Goal: Information Seeking & Learning: Learn about a topic

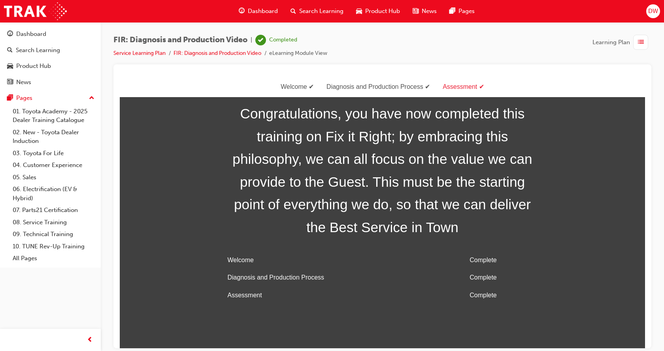
click at [637, 39] on div "button" at bounding box center [640, 42] width 15 height 15
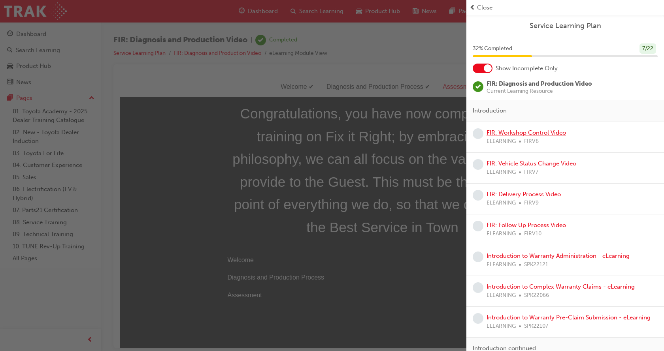
click at [547, 130] on link "FIR: Workshop Control Video" at bounding box center [526, 132] width 79 height 7
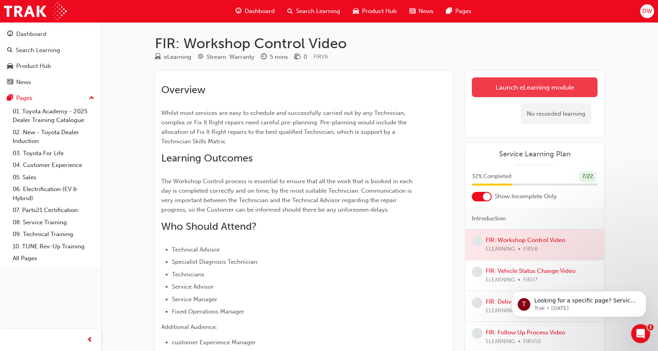
click at [520, 90] on link "Launch eLearning module" at bounding box center [535, 87] width 126 height 20
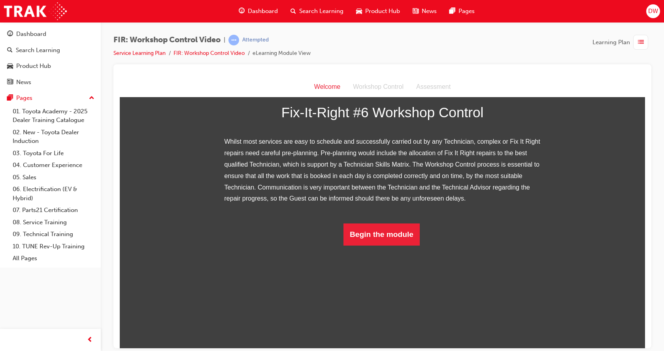
scroll to position [83, 0]
click at [401, 246] on button "Begin the module" at bounding box center [382, 234] width 76 height 22
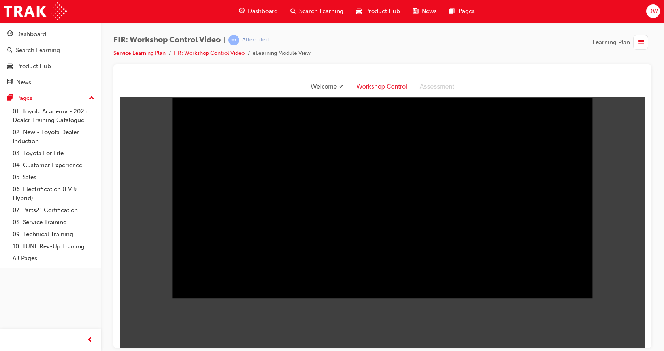
scroll to position [19, 0]
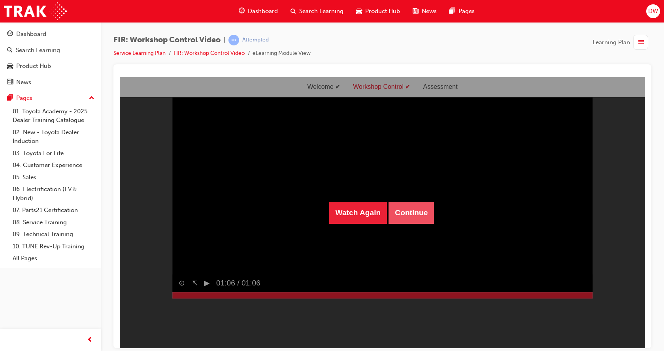
click at [399, 211] on button "Continue" at bounding box center [411, 213] width 45 height 22
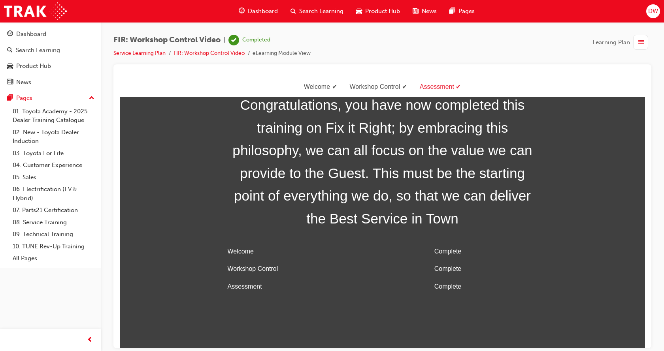
scroll to position [0, 0]
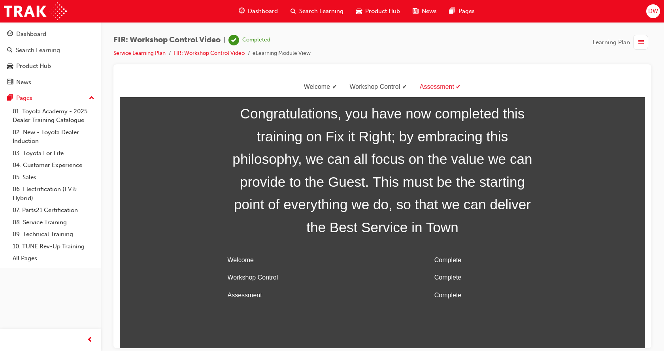
click at [640, 45] on span "list-icon" at bounding box center [641, 43] width 6 height 10
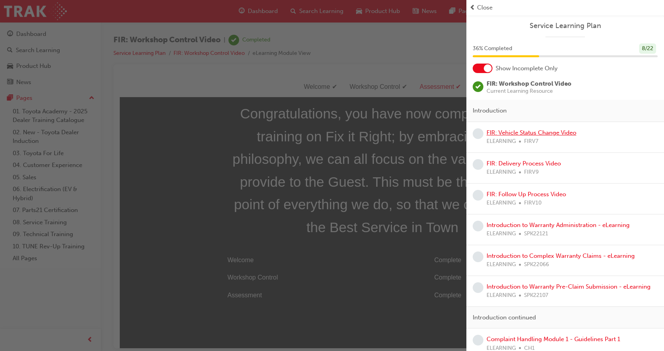
click at [532, 135] on link "FIR: Vehicle Status Change Video" at bounding box center [532, 132] width 90 height 7
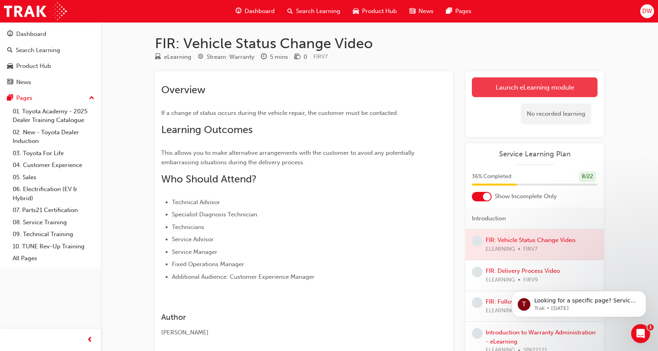
click at [501, 96] on link "Launch eLearning module" at bounding box center [535, 87] width 126 height 20
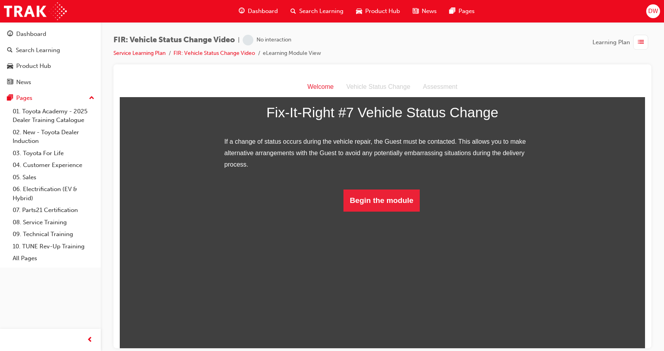
scroll to position [49, 0]
click at [401, 212] on button "Begin the module" at bounding box center [382, 200] width 76 height 22
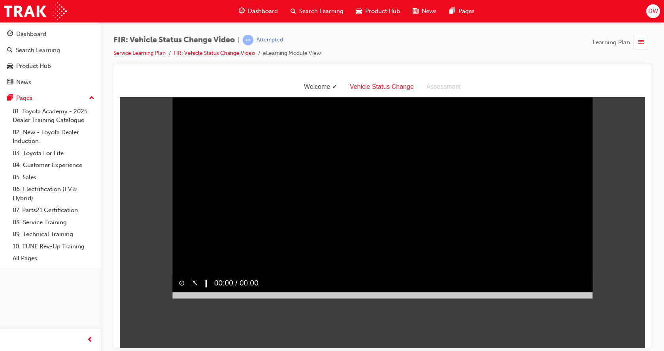
scroll to position [19, 0]
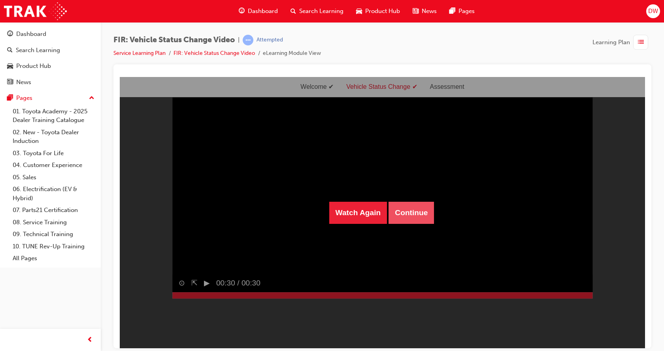
click at [427, 211] on button "Continue" at bounding box center [411, 213] width 45 height 22
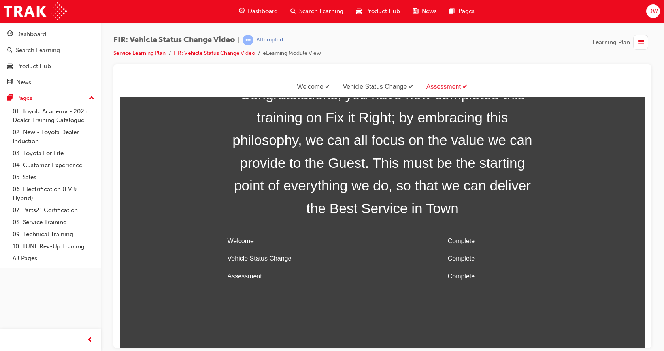
scroll to position [25, 0]
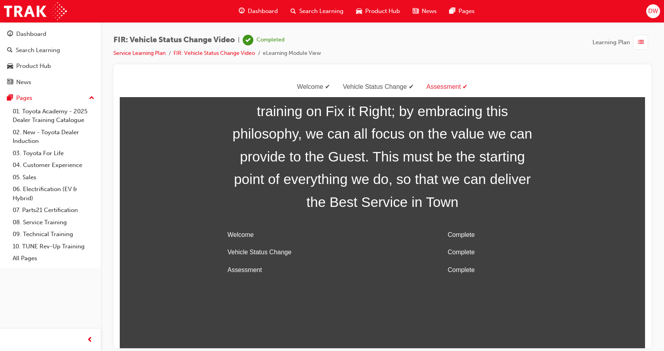
click at [645, 36] on div "button" at bounding box center [640, 42] width 15 height 15
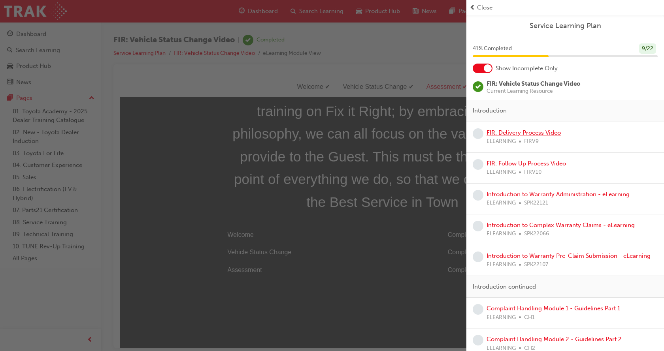
click at [540, 134] on link "FIR: Delivery Process Video" at bounding box center [524, 132] width 74 height 7
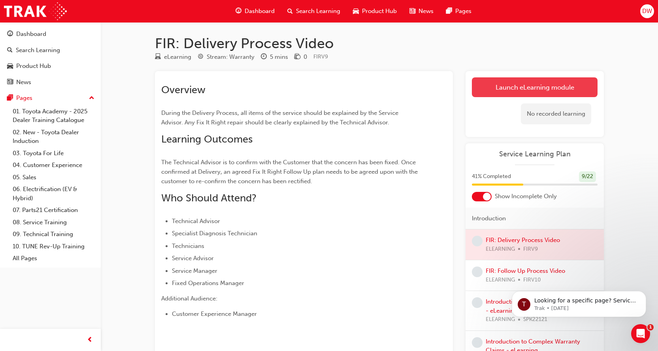
click at [546, 88] on link "Launch eLearning module" at bounding box center [535, 87] width 126 height 20
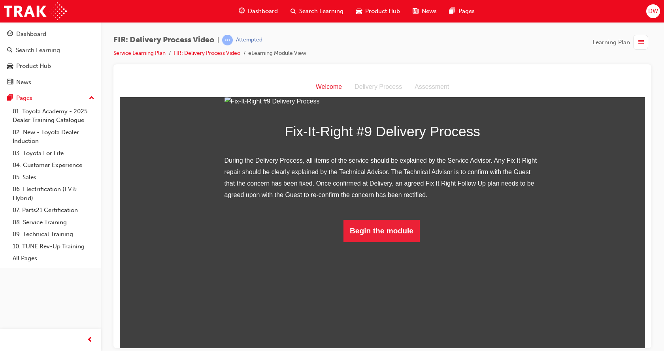
scroll to position [60, 0]
click at [394, 242] on button "Begin the module" at bounding box center [382, 231] width 76 height 22
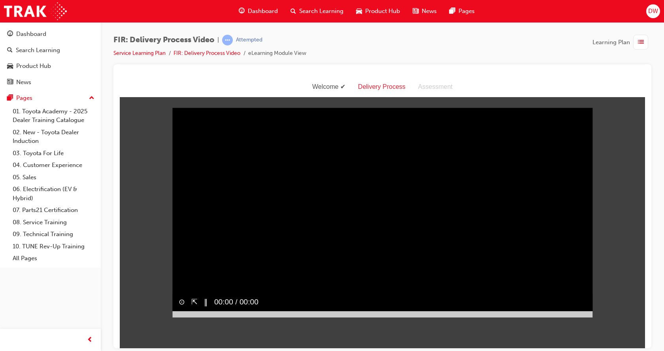
scroll to position [0, 0]
click at [205, 308] on button "‖" at bounding box center [206, 302] width 4 height 11
click at [204, 308] on button "▶︎" at bounding box center [207, 302] width 6 height 11
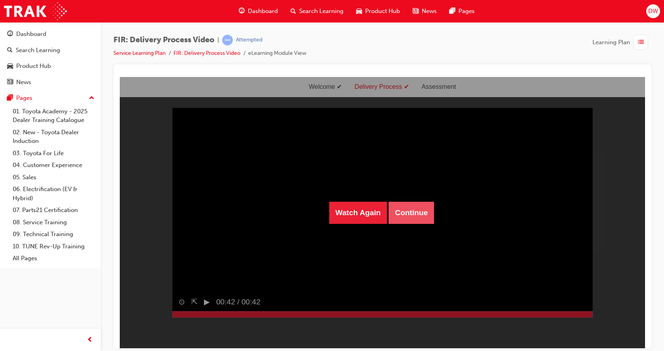
click at [416, 218] on button "Continue" at bounding box center [411, 213] width 45 height 22
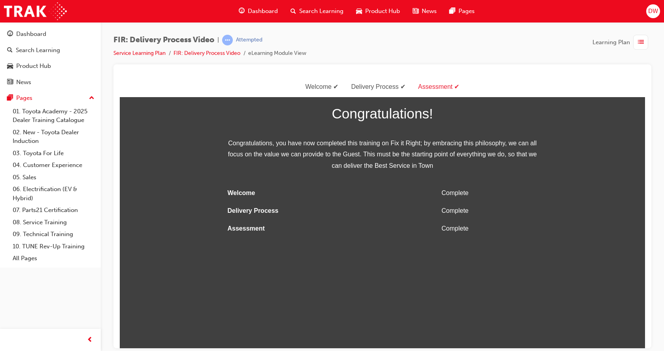
click at [644, 42] on div "button" at bounding box center [640, 42] width 15 height 15
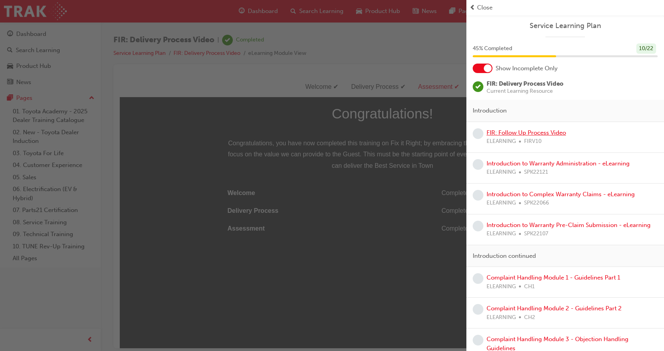
click at [545, 131] on link "FIR: Follow Up Process Video" at bounding box center [526, 132] width 79 height 7
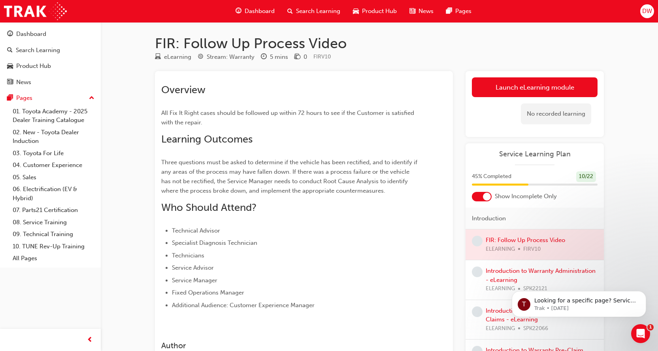
click at [547, 89] on link "Launch eLearning module" at bounding box center [535, 87] width 126 height 20
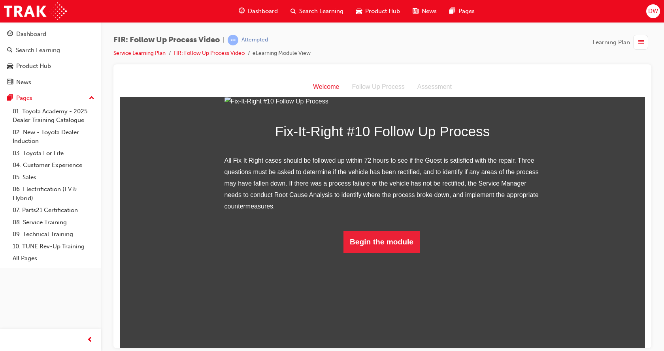
scroll to position [72, 0]
click at [377, 253] on button "Begin the module" at bounding box center [382, 242] width 76 height 22
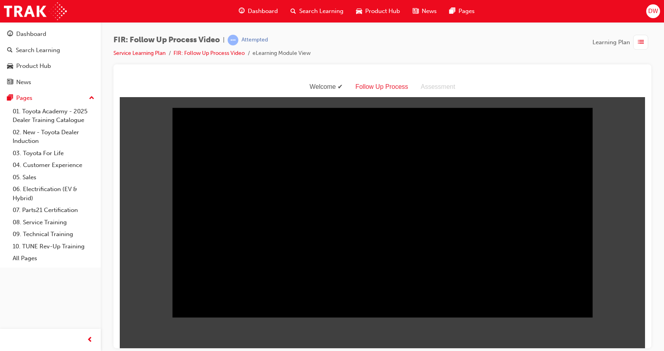
scroll to position [0, 0]
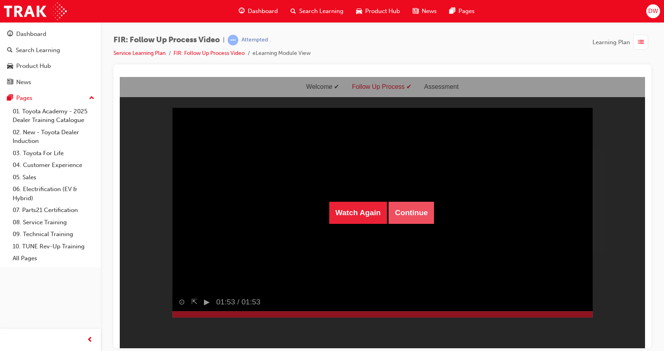
click at [415, 207] on button "Continue" at bounding box center [411, 213] width 45 height 22
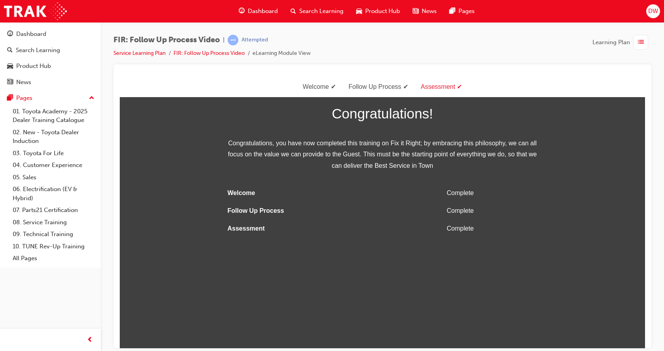
click at [633, 47] on div "Learning Plan" at bounding box center [622, 42] width 59 height 15
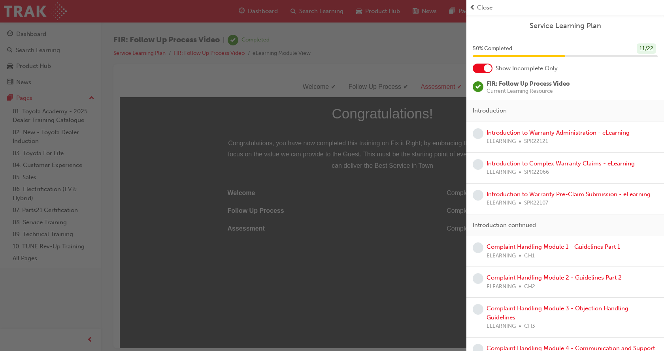
click at [518, 139] on div "ELEARNING SPK22121" at bounding box center [558, 141] width 143 height 9
click at [519, 136] on link "Introduction to Warranty Administration - eLearning" at bounding box center [558, 132] width 143 height 7
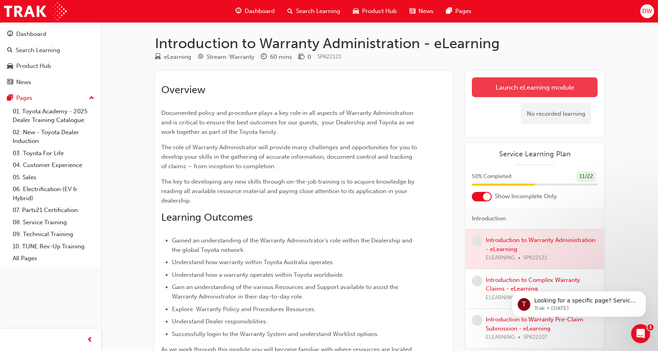
click at [506, 83] on link "Launch eLearning module" at bounding box center [535, 87] width 126 height 20
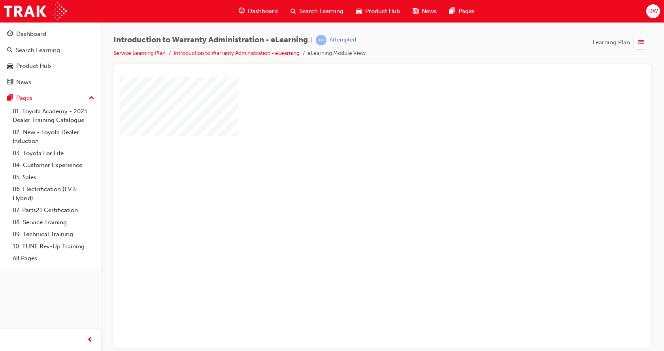
drag, startPoint x: 395, startPoint y: 239, endPoint x: 387, endPoint y: 228, distance: 13.9
click at [389, 230] on div at bounding box center [389, 219] width 538 height 285
click at [360, 190] on div "play" at bounding box center [360, 190] width 0 height 0
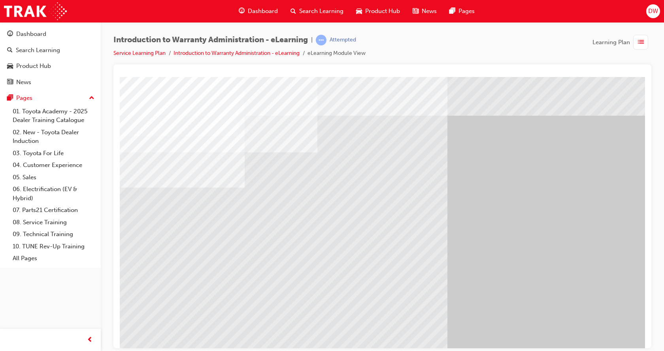
scroll to position [31, 0]
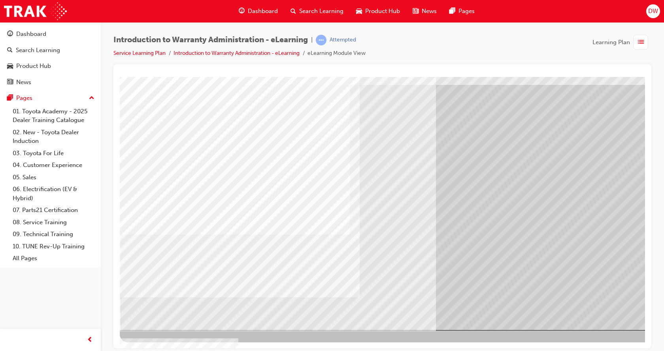
scroll to position [0, 0]
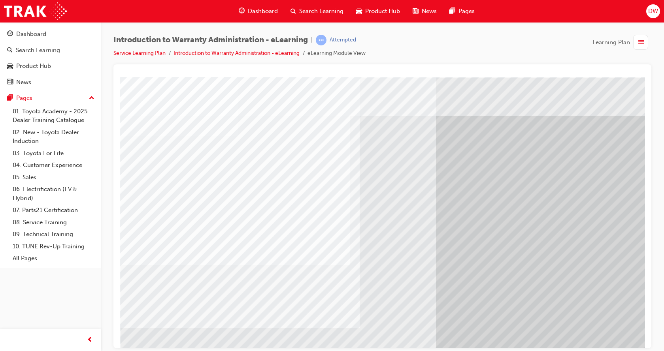
click at [159, 122] on div at bounding box center [389, 219] width 538 height 285
drag, startPoint x: 174, startPoint y: 211, endPoint x: 187, endPoint y: 225, distance: 19.0
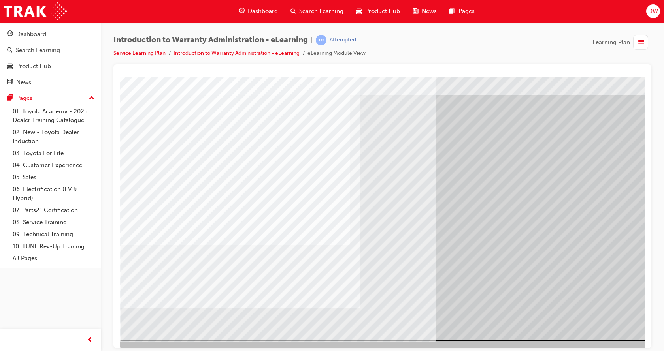
scroll to position [31, 0]
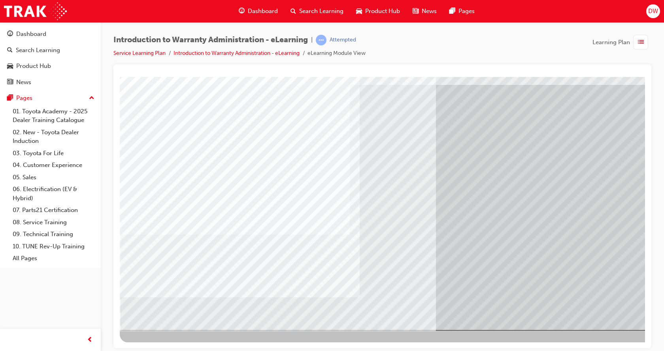
click at [599, 305] on div at bounding box center [389, 188] width 538 height 285
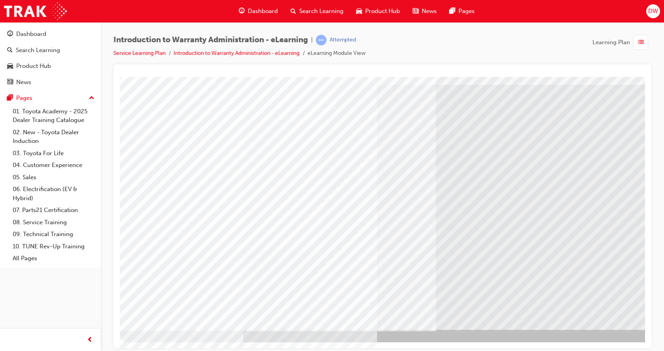
scroll to position [0, 0]
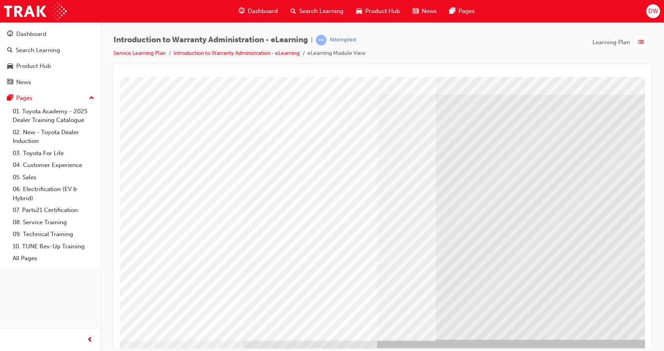
scroll to position [31, 0]
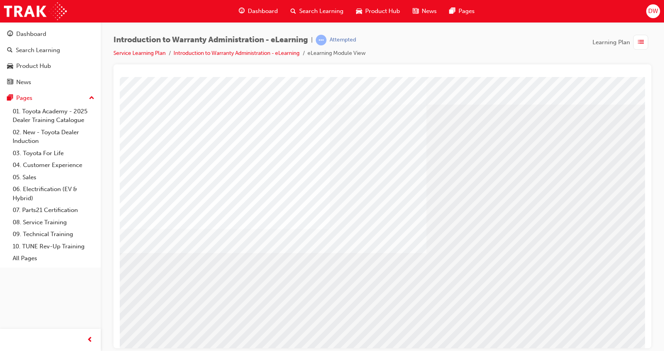
scroll to position [0, 0]
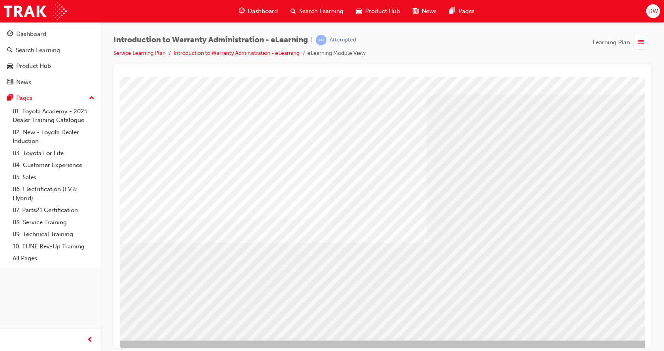
scroll to position [31, 0]
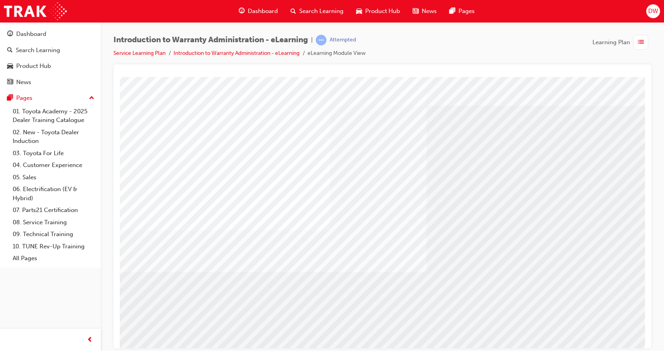
scroll to position [0, 0]
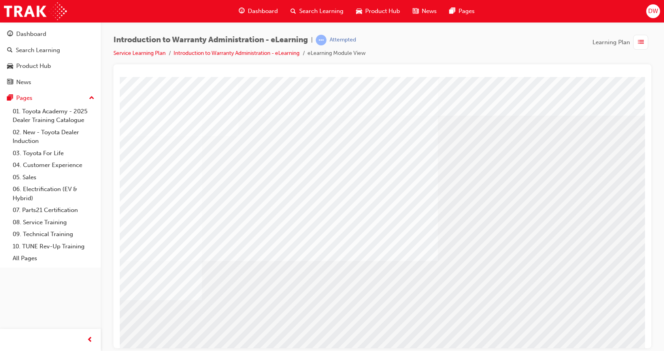
click at [644, 38] on div "button" at bounding box center [640, 42] width 15 height 15
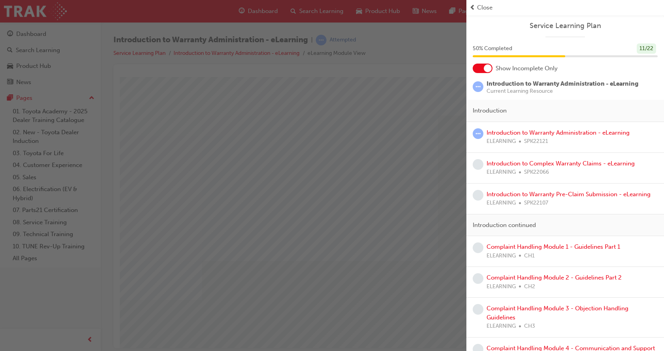
click at [477, 8] on div "Close" at bounding box center [565, 7] width 191 height 9
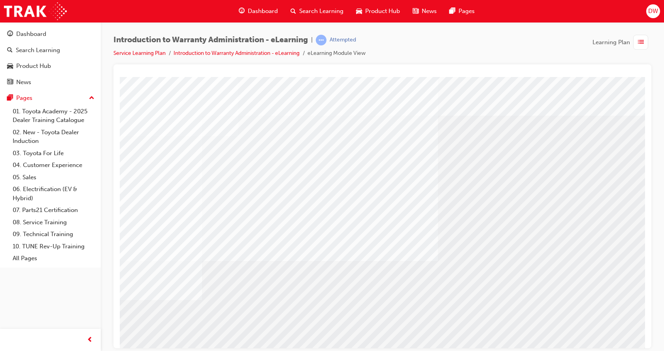
scroll to position [31, 0]
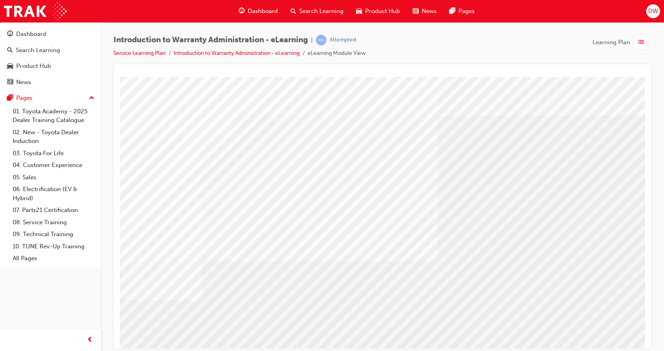
drag, startPoint x: 533, startPoint y: 134, endPoint x: 530, endPoint y: 138, distance: 5.3
drag, startPoint x: 528, startPoint y: 203, endPoint x: 546, endPoint y: 198, distance: 18.1
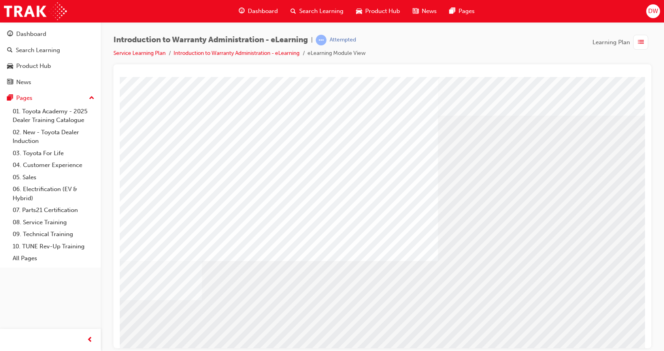
drag, startPoint x: 565, startPoint y: 189, endPoint x: 560, endPoint y: 190, distance: 5.3
click at [562, 189] on div "colour" at bounding box center [389, 219] width 538 height 285
drag, startPoint x: 559, startPoint y: 190, endPoint x: 544, endPoint y: 207, distance: 22.5
click at [556, 194] on div "colour" at bounding box center [389, 219] width 538 height 285
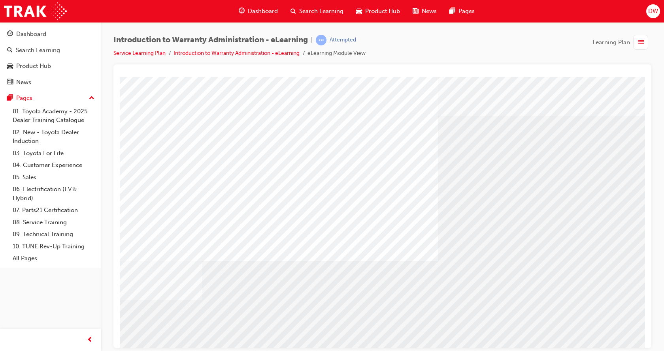
drag, startPoint x: 516, startPoint y: 226, endPoint x: 512, endPoint y: 230, distance: 6.2
click at [512, 230] on div "colour" at bounding box center [389, 219] width 538 height 285
drag, startPoint x: 582, startPoint y: 236, endPoint x: 571, endPoint y: 261, distance: 27.8
click at [579, 242] on div "colour" at bounding box center [389, 219] width 538 height 285
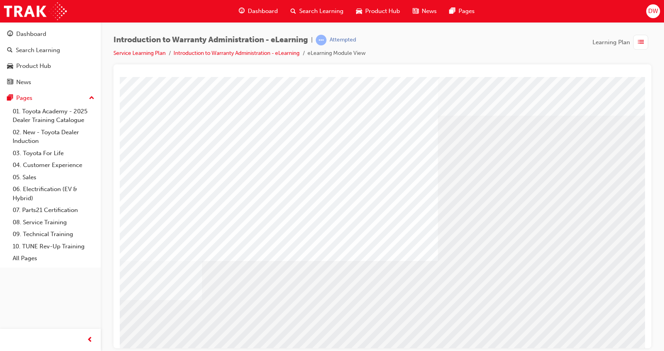
click at [609, 335] on div "colour" at bounding box center [389, 219] width 538 height 285
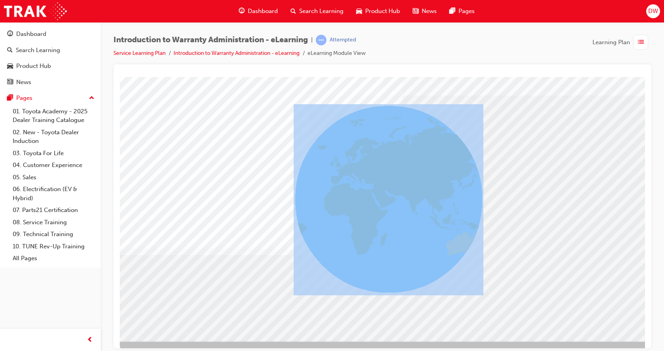
scroll to position [31, 0]
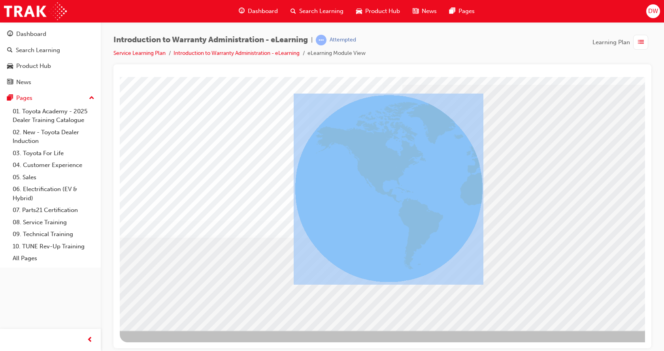
scroll to position [0, 0]
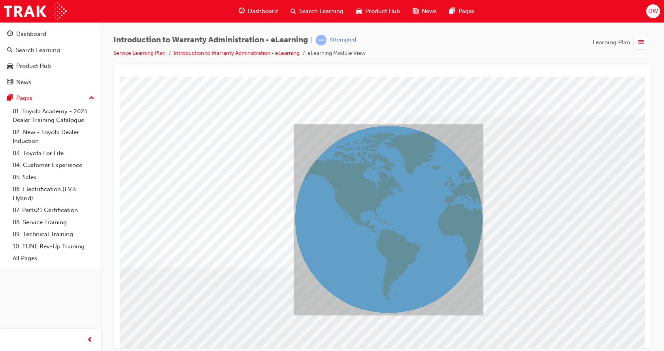
click at [113, 286] on div at bounding box center [382, 206] width 538 height 284
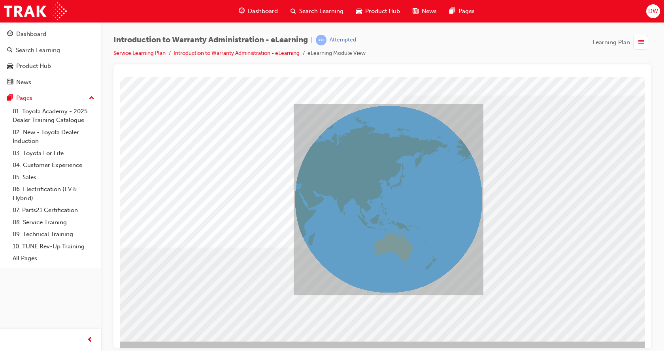
scroll to position [31, 0]
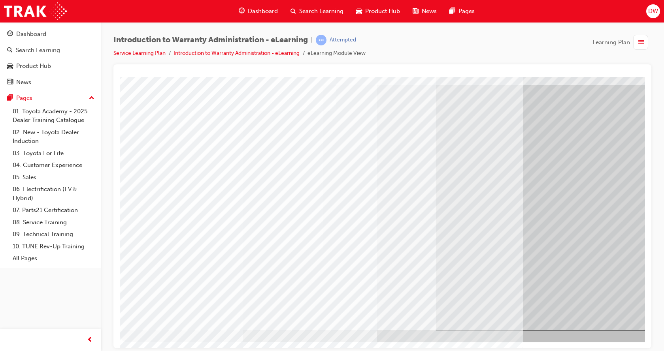
scroll to position [0, 0]
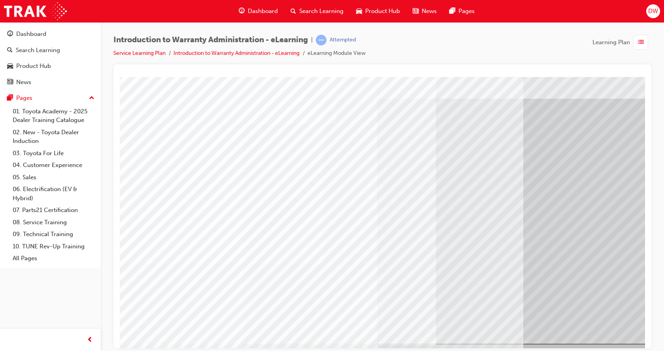
scroll to position [31, 0]
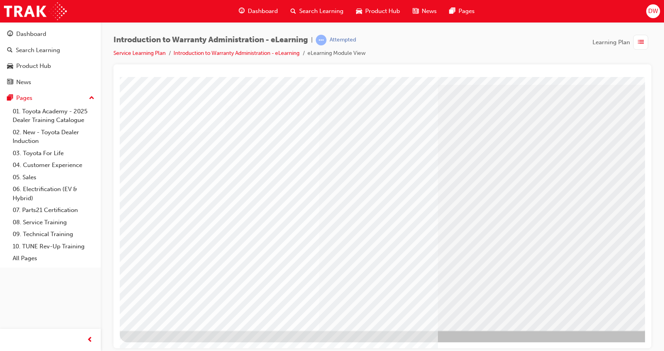
drag, startPoint x: 245, startPoint y: 235, endPoint x: 244, endPoint y: 244, distance: 8.5
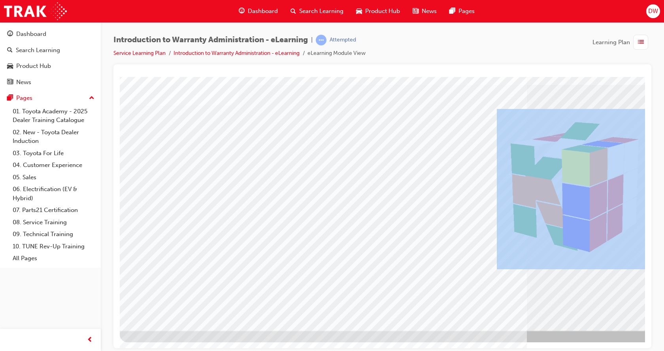
drag, startPoint x: 372, startPoint y: 310, endPoint x: 514, endPoint y: 303, distance: 142.1
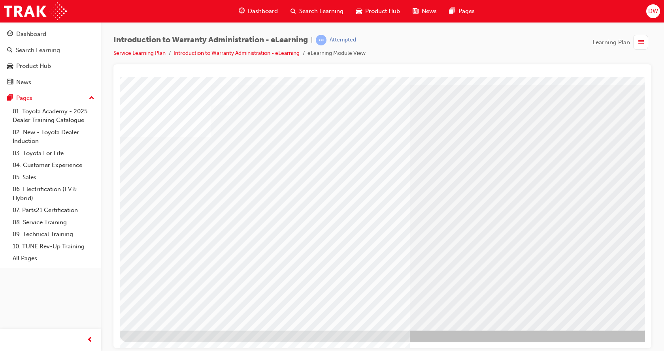
drag, startPoint x: 558, startPoint y: 128, endPoint x: 568, endPoint y: 153, distance: 27.3
drag, startPoint x: 582, startPoint y: 217, endPoint x: 529, endPoint y: 225, distance: 53.6
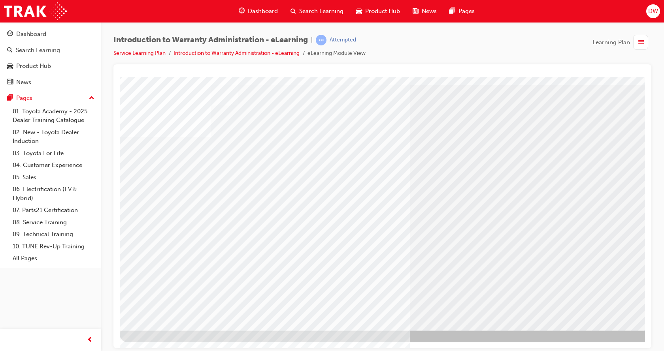
drag, startPoint x: 529, startPoint y: 225, endPoint x: 361, endPoint y: 287, distance: 179.1
click at [505, 236] on div "colour" at bounding box center [389, 188] width 538 height 285
click at [387, 319] on div "colour" at bounding box center [389, 188] width 538 height 285
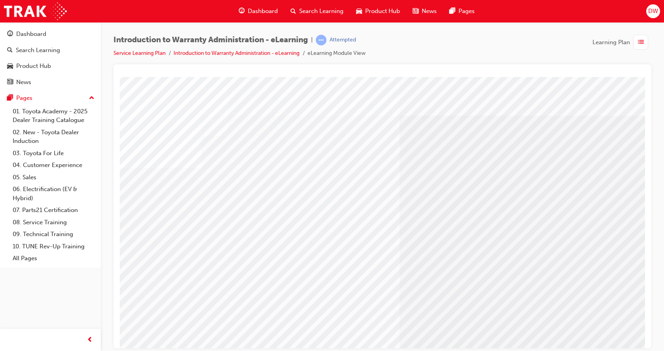
scroll to position [0, 18]
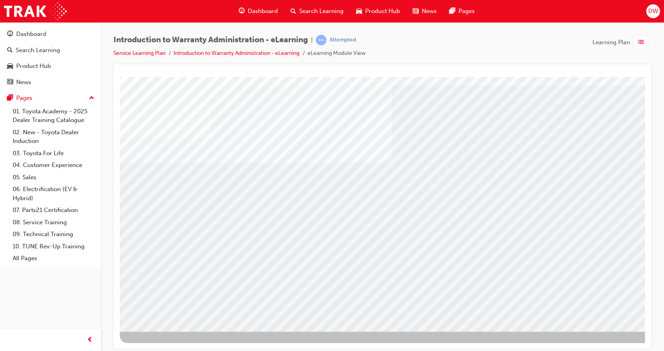
scroll to position [31, 0]
drag, startPoint x: 305, startPoint y: 172, endPoint x: 308, endPoint y: 230, distance: 58.6
drag, startPoint x: 313, startPoint y: 255, endPoint x: 231, endPoint y: 249, distance: 82.1
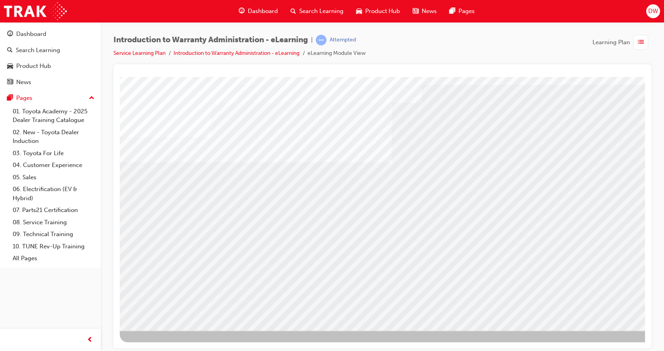
drag, startPoint x: 549, startPoint y: 232, endPoint x: 540, endPoint y: 221, distance: 14.9
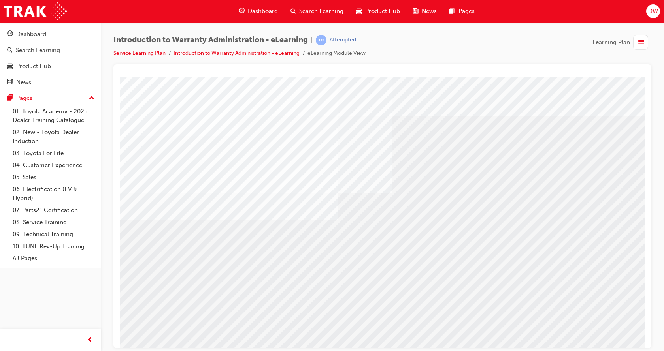
drag, startPoint x: 351, startPoint y: 215, endPoint x: 348, endPoint y: 247, distance: 32.6
click at [350, 228] on div "colour" at bounding box center [389, 219] width 538 height 285
drag, startPoint x: 348, startPoint y: 249, endPoint x: 349, endPoint y: 257, distance: 8.0
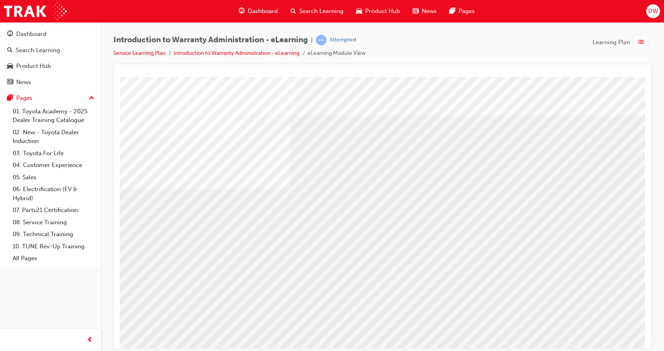
scroll to position [31, 0]
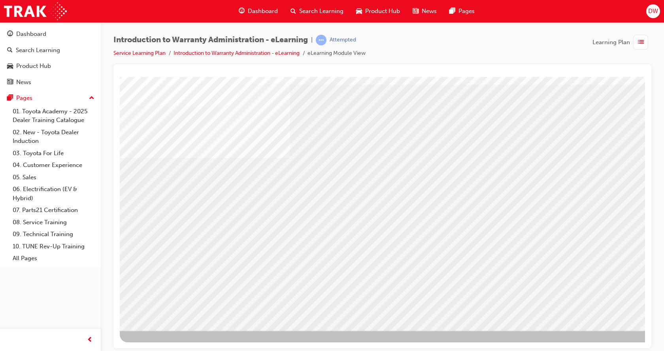
drag, startPoint x: 453, startPoint y: 205, endPoint x: 459, endPoint y: 196, distance: 10.8
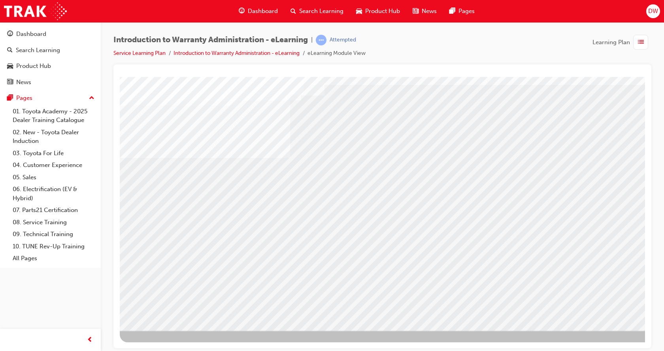
drag, startPoint x: 442, startPoint y: 183, endPoint x: 429, endPoint y: 189, distance: 13.4
drag, startPoint x: 424, startPoint y: 191, endPoint x: 412, endPoint y: 204, distance: 17.6
drag, startPoint x: 404, startPoint y: 206, endPoint x: 399, endPoint y: 195, distance: 12.4
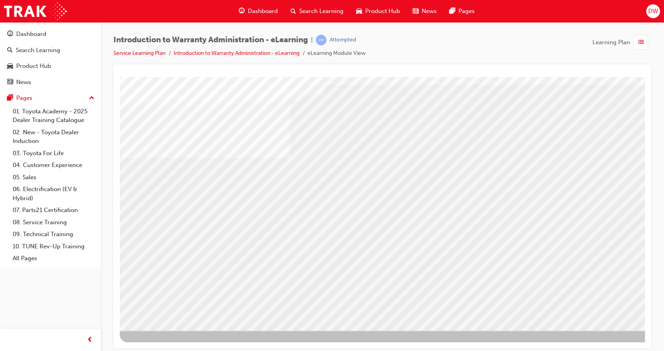
drag, startPoint x: 380, startPoint y: 171, endPoint x: 318, endPoint y: 192, distance: 65.5
click at [373, 176] on div "colour" at bounding box center [389, 188] width 538 height 285
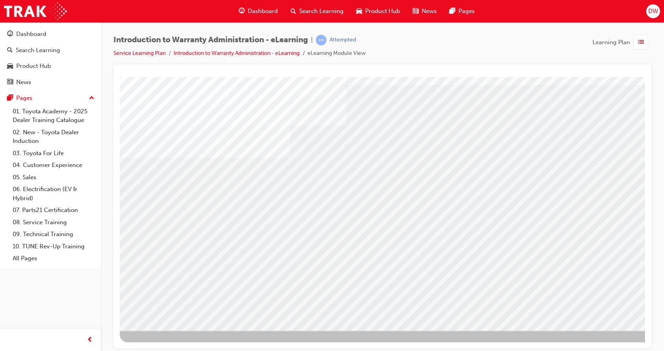
drag, startPoint x: 438, startPoint y: 143, endPoint x: 436, endPoint y: 155, distance: 11.9
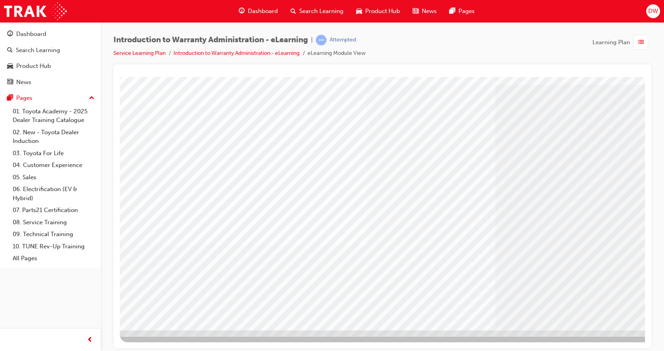
scroll to position [0, 0]
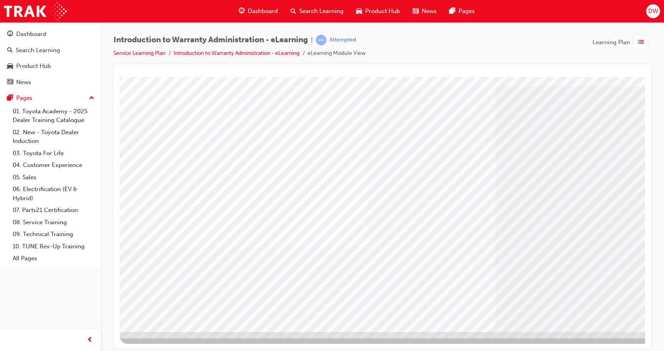
scroll to position [31, 0]
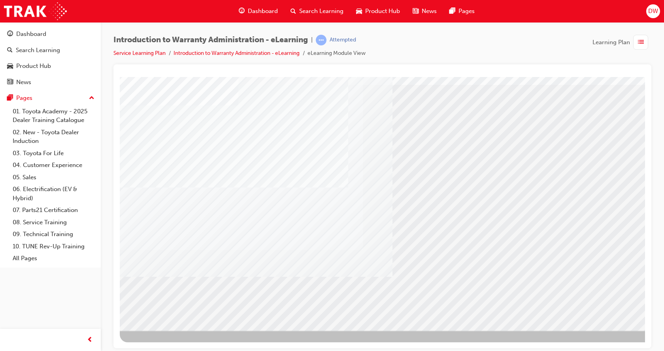
scroll to position [0, 0]
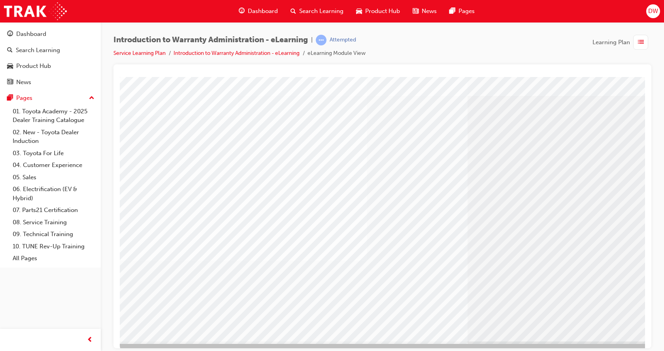
scroll to position [31, 0]
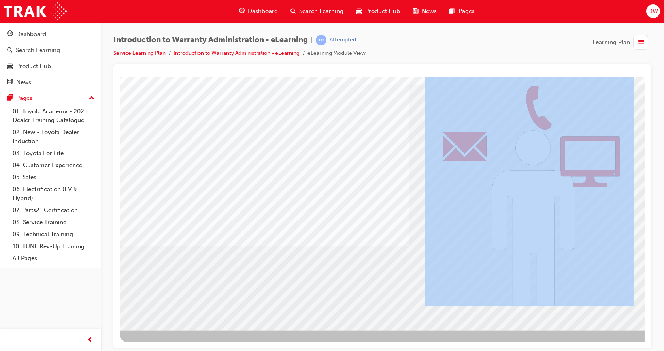
scroll to position [0, 0]
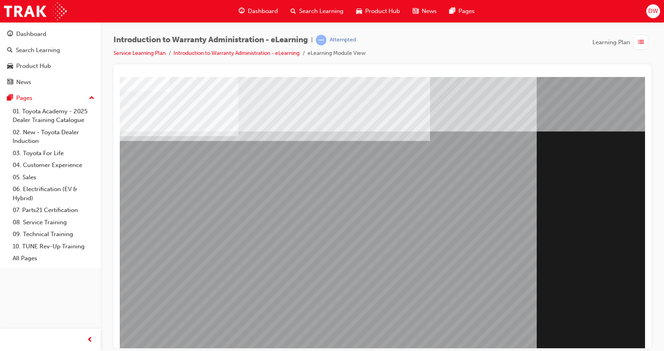
drag, startPoint x: 219, startPoint y: 139, endPoint x: 221, endPoint y: 147, distance: 8.4
drag, startPoint x: 222, startPoint y: 148, endPoint x: 302, endPoint y: 162, distance: 80.6
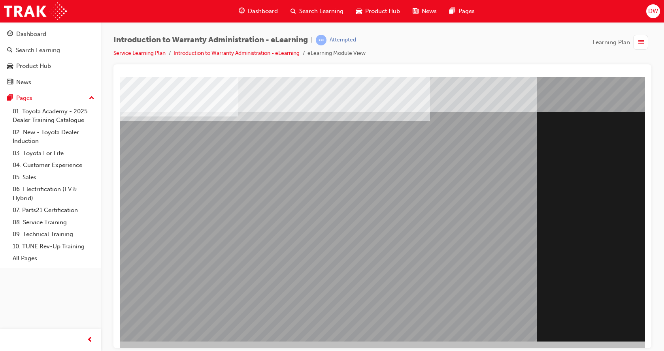
scroll to position [31, 0]
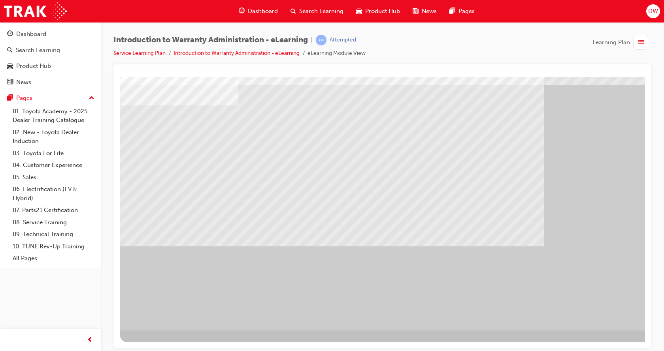
click at [351, 178] on div at bounding box center [389, 188] width 538 height 285
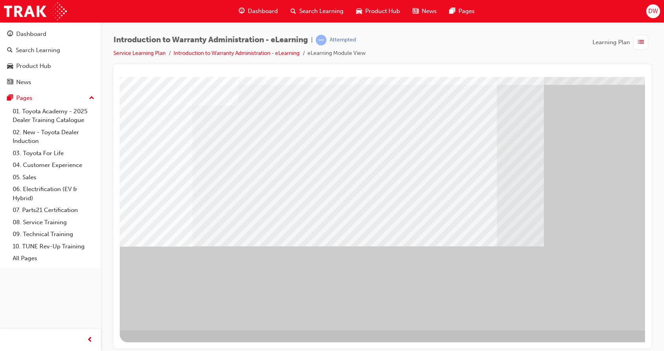
drag, startPoint x: 382, startPoint y: 157, endPoint x: 377, endPoint y: 160, distance: 5.8
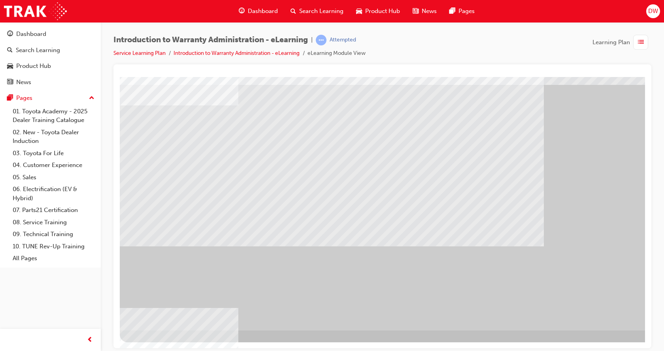
scroll to position [0, 0]
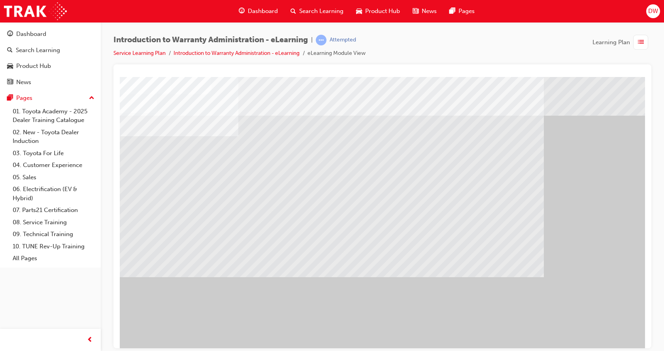
drag, startPoint x: 340, startPoint y: 200, endPoint x: 346, endPoint y: 208, distance: 9.9
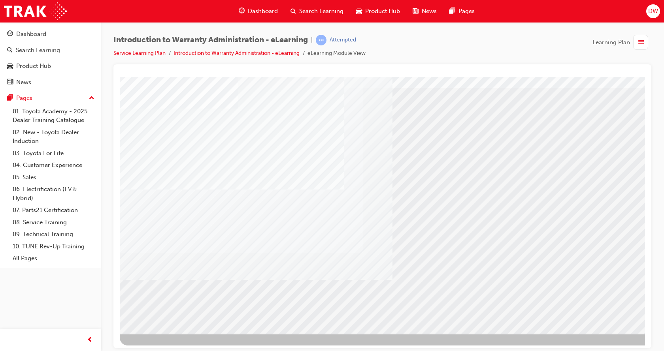
scroll to position [31, 0]
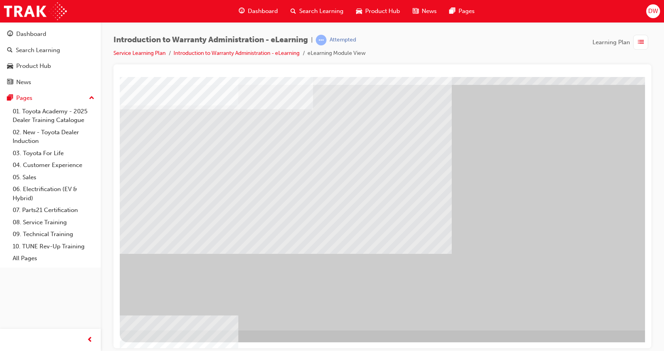
scroll to position [0, 0]
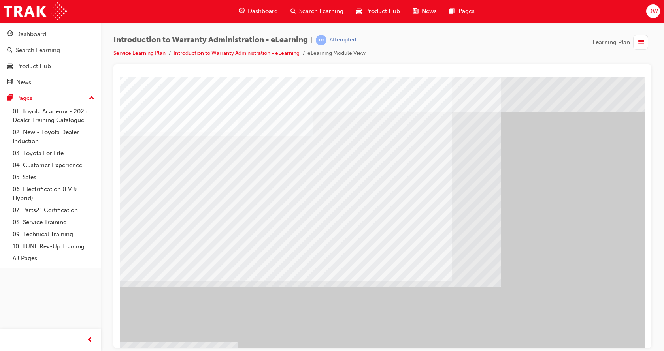
scroll to position [31, 0]
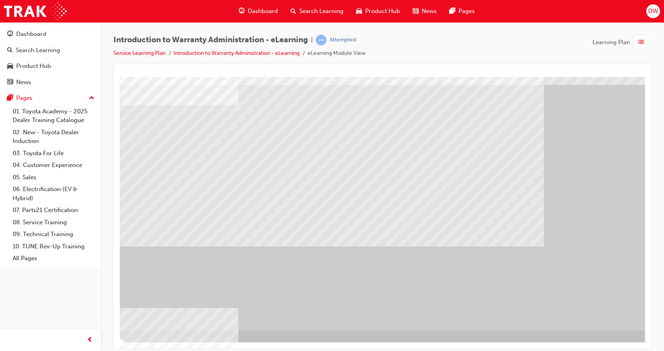
scroll to position [0, 0]
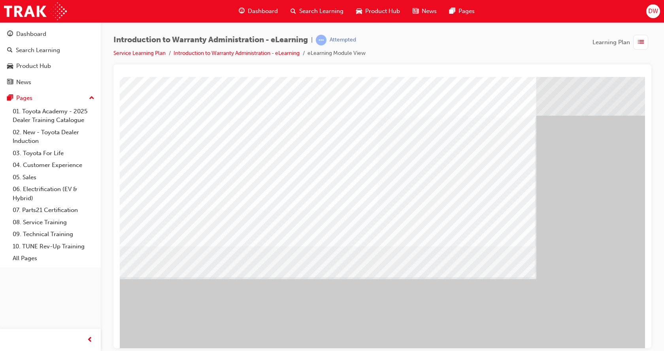
scroll to position [0, 18]
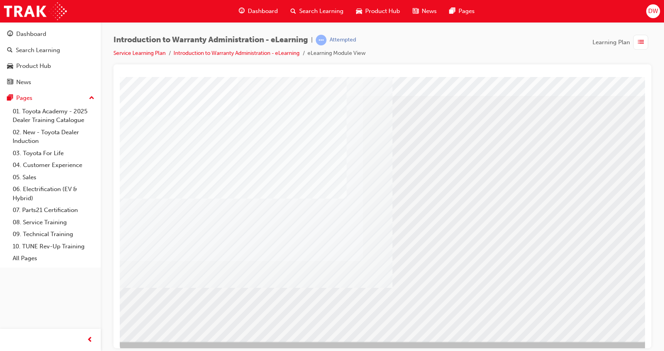
scroll to position [31, 0]
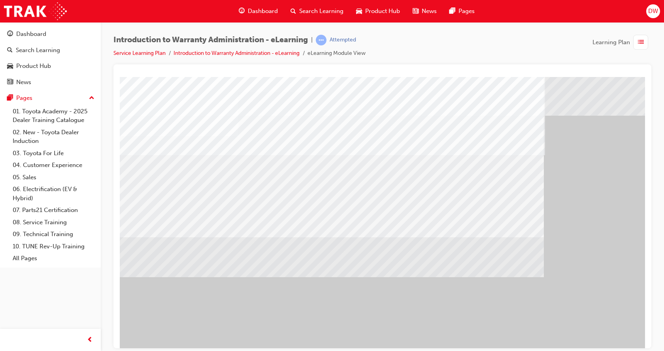
drag, startPoint x: 418, startPoint y: 197, endPoint x: 411, endPoint y: 200, distance: 7.6
drag, startPoint x: 367, startPoint y: 202, endPoint x: 422, endPoint y: 213, distance: 55.8
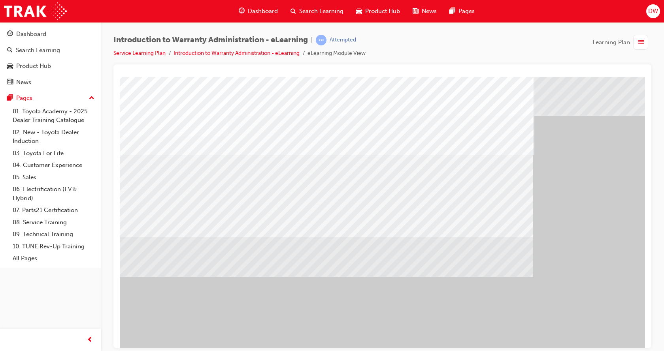
scroll to position [0, 18]
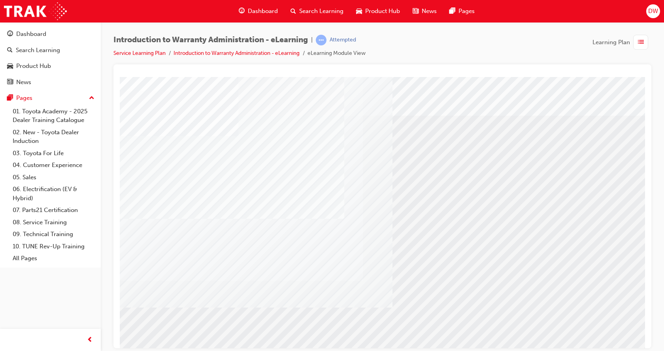
scroll to position [31, 0]
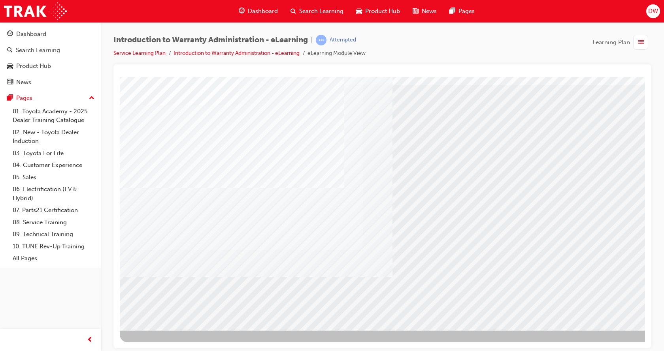
drag, startPoint x: 609, startPoint y: 319, endPoint x: 605, endPoint y: 312, distance: 8.0
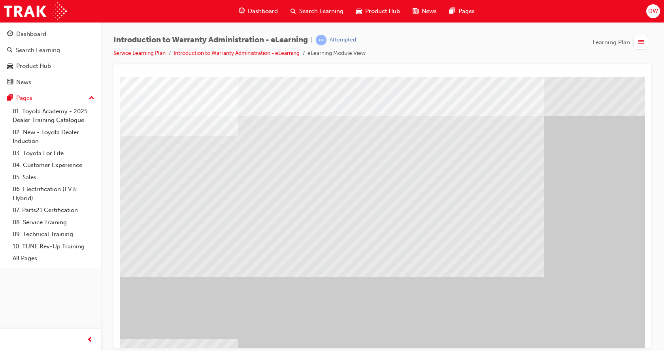
drag, startPoint x: 604, startPoint y: 311, endPoint x: 592, endPoint y: 306, distance: 12.4
click at [601, 311] on div "" at bounding box center [389, 219] width 538 height 285
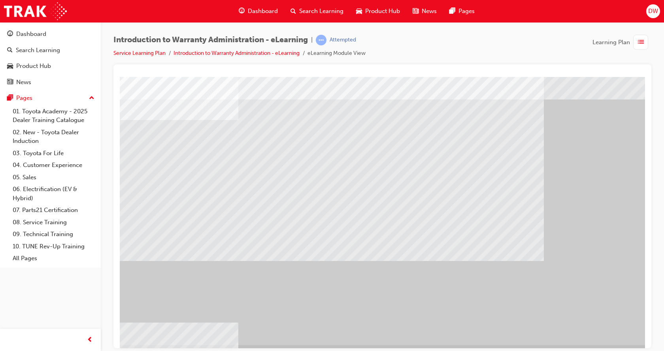
scroll to position [31, 0]
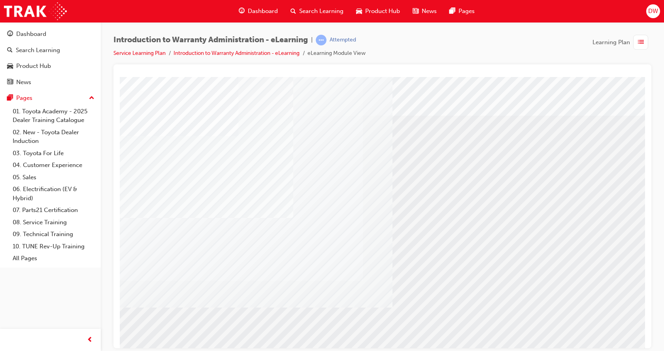
scroll to position [31, 0]
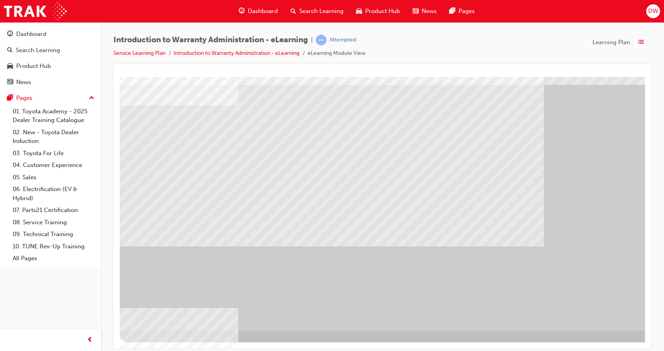
scroll to position [0, 0]
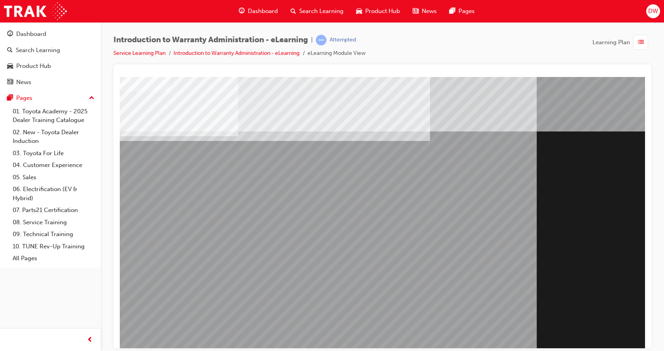
click at [599, 306] on div "Section Title Page" at bounding box center [389, 219] width 538 height 285
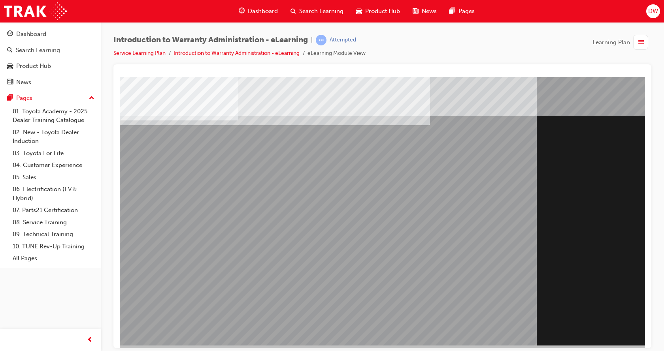
scroll to position [31, 0]
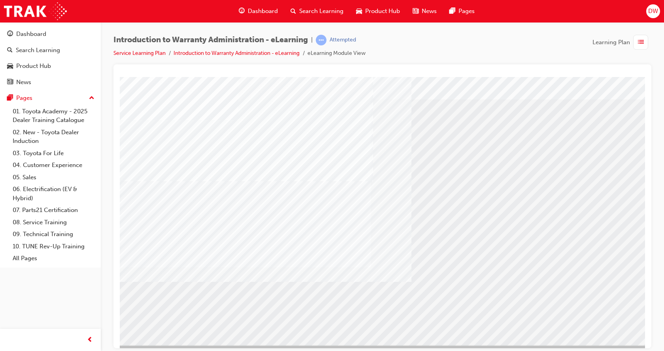
scroll to position [31, 0]
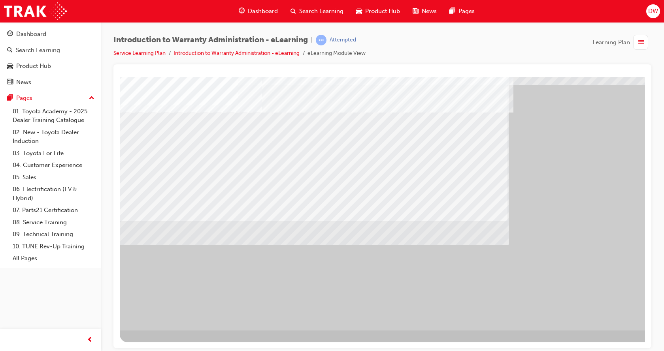
drag, startPoint x: 507, startPoint y: 299, endPoint x: 514, endPoint y: 307, distance: 10.6
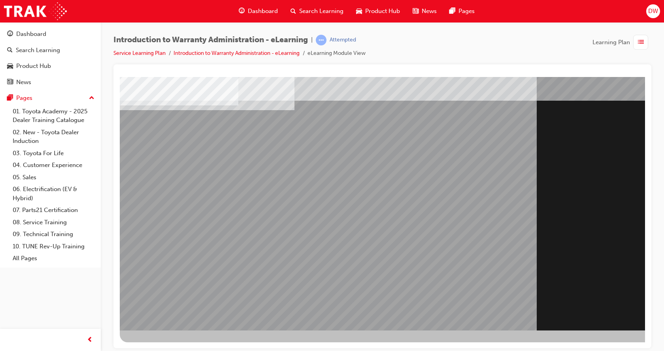
click at [607, 305] on div "Section Title Page" at bounding box center [389, 188] width 538 height 285
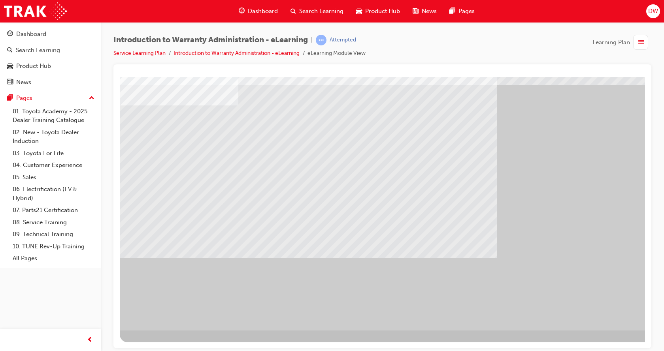
scroll to position [0, 0]
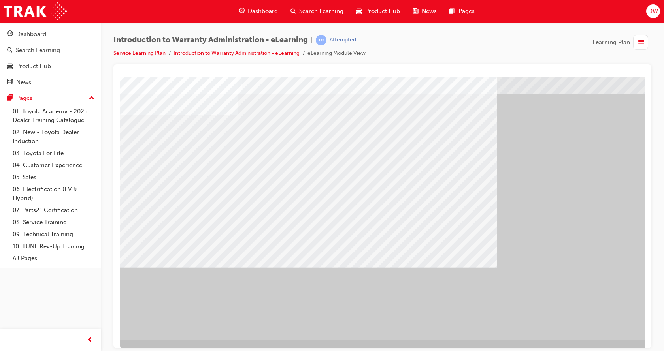
scroll to position [31, 0]
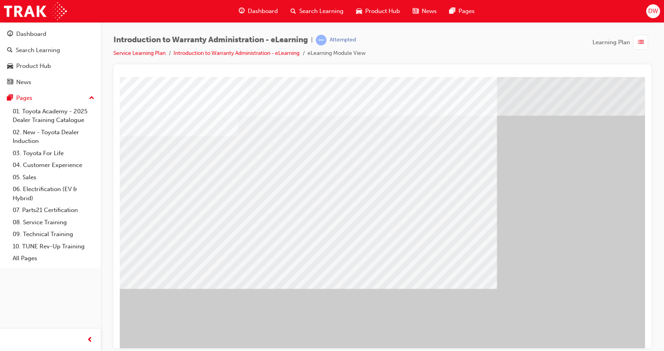
drag, startPoint x: 607, startPoint y: 342, endPoint x: 601, endPoint y: 338, distance: 7.3
click at [606, 80] on html "Loading..." at bounding box center [382, 78] width 525 height 3
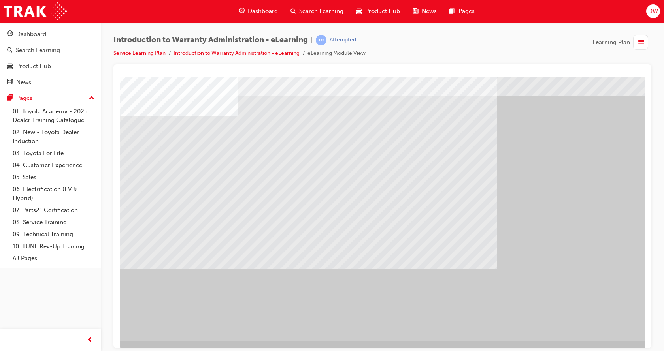
scroll to position [31, 0]
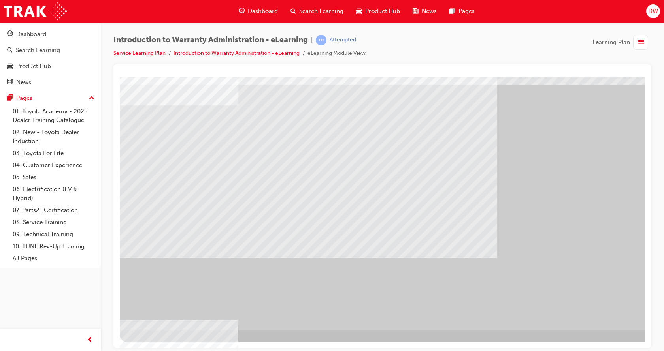
scroll to position [0, 0]
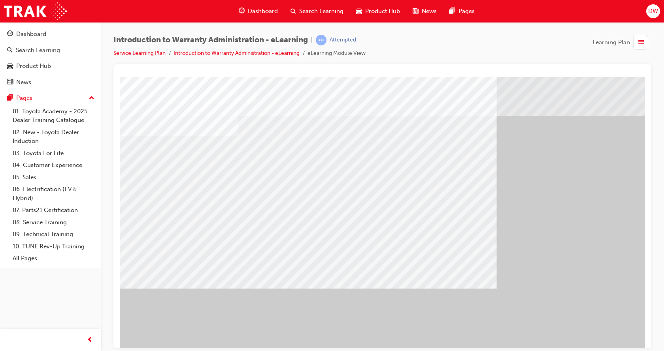
scroll to position [31, 0]
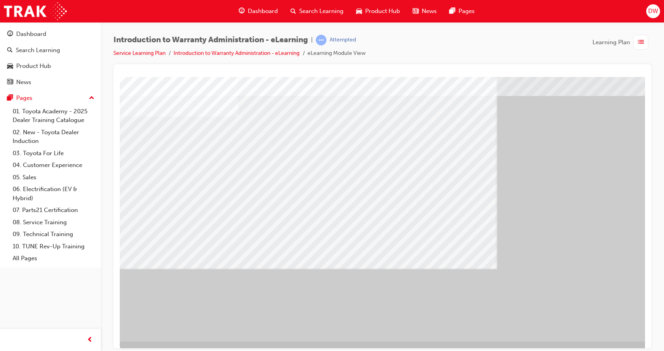
scroll to position [31, 0]
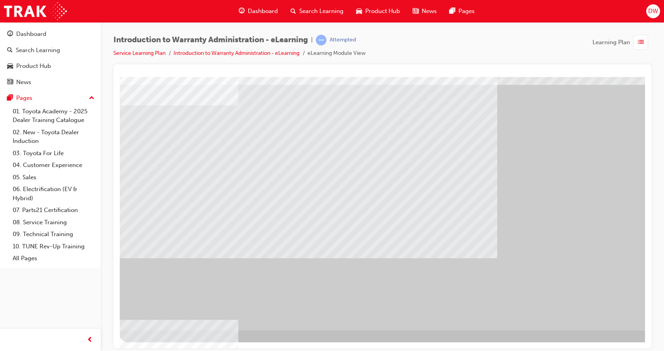
scroll to position [0, 0]
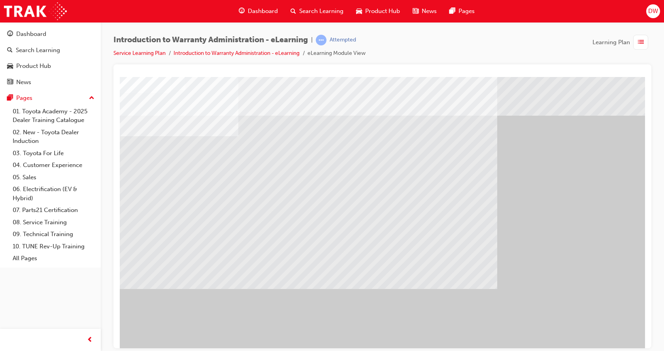
drag, startPoint x: 237, startPoint y: 276, endPoint x: 244, endPoint y: 281, distance: 8.0
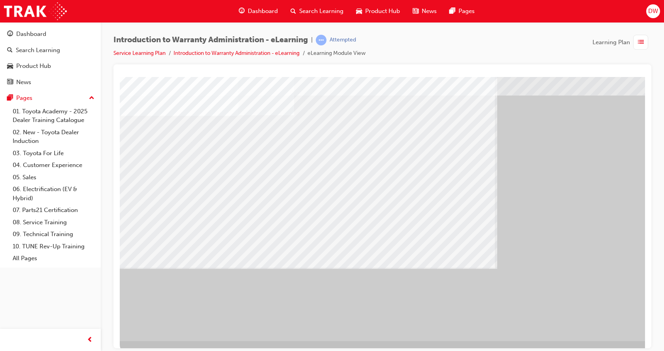
scroll to position [31, 0]
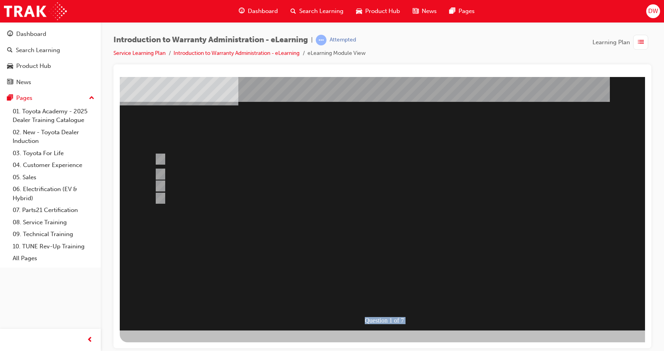
scroll to position [0, 0]
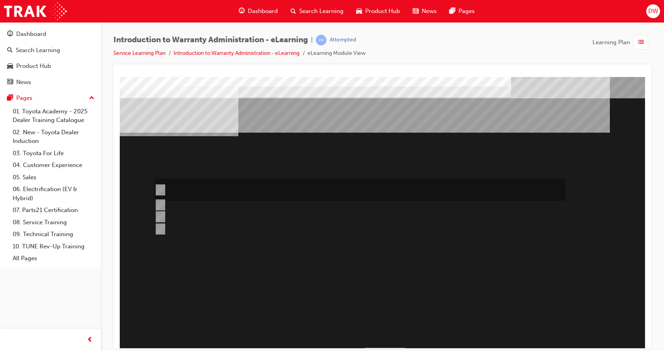
click at [162, 189] on input "The Dealer submits a request for an exchange via an Audio Exchange Form or an e…" at bounding box center [159, 190] width 9 height 9
radio input "true"
click at [162, 189] on input "The Dealer submits a request for an exchange via an Audio Exchange Form or an e…" at bounding box center [159, 190] width 9 height 9
click at [159, 188] on input "The Dealer submits a request for an exchange via an Audio Exchange Form or an e…" at bounding box center [159, 190] width 9 height 9
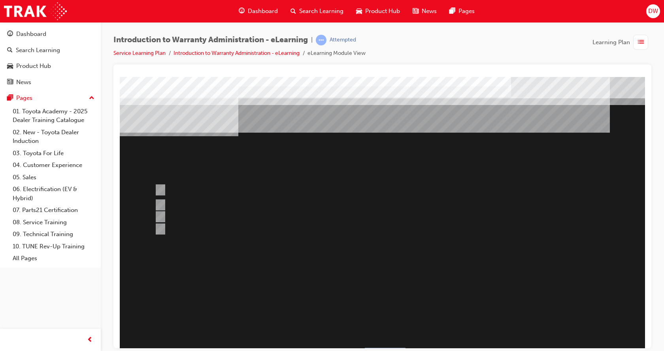
click at [523, 285] on div at bounding box center [389, 219] width 538 height 285
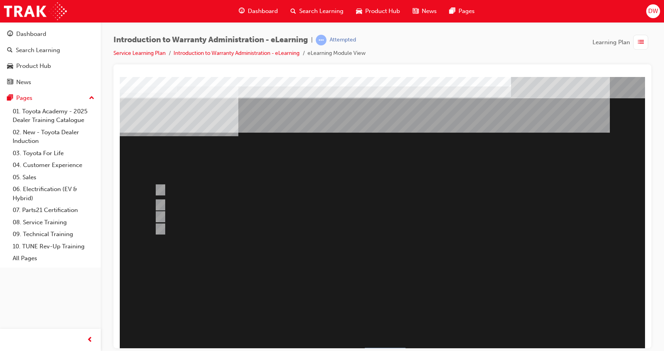
click at [160, 220] on input "This is dependant on whether or not the condition is a result of a lack of, or …" at bounding box center [159, 221] width 9 height 9
radio input "true"
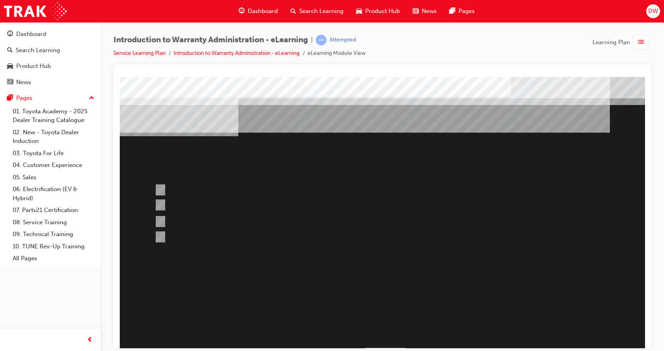
drag, startPoint x: 574, startPoint y: 290, endPoint x: 567, endPoint y: 293, distance: 7.3
click at [573, 290] on div at bounding box center [389, 219] width 538 height 285
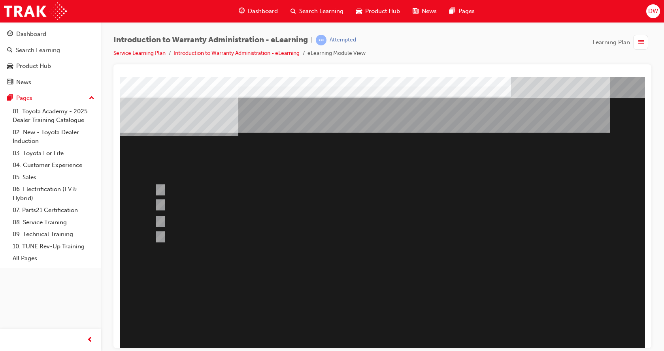
click at [163, 224] on input "No, not all components have the same coverage, for example the vehicles 12V bat…" at bounding box center [159, 222] width 9 height 9
radio input "true"
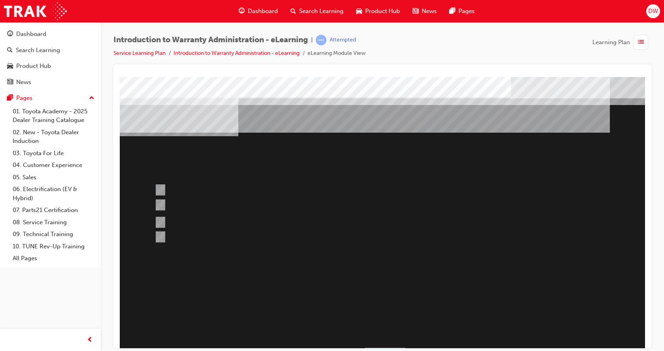
drag, startPoint x: 518, startPoint y: 312, endPoint x: 514, endPoint y: 312, distance: 4.4
click at [517, 312] on div at bounding box center [389, 219] width 538 height 285
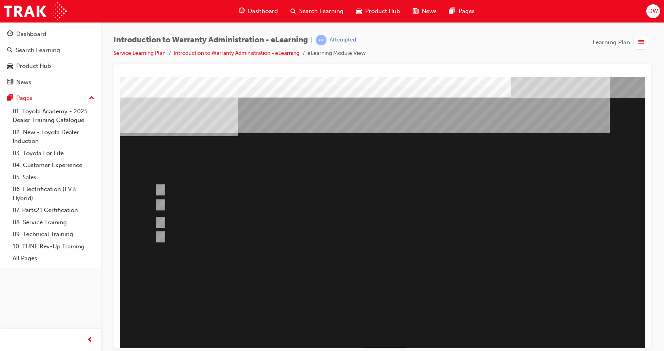
click at [534, 328] on div "" at bounding box center [389, 341] width 538 height 26
drag, startPoint x: 598, startPoint y: 276, endPoint x: 600, endPoint y: 288, distance: 11.6
click at [600, 277] on div "Question 3 of 7" at bounding box center [389, 219] width 538 height 285
drag, startPoint x: 591, startPoint y: 312, endPoint x: 504, endPoint y: 316, distance: 87.9
click at [588, 328] on div "" at bounding box center [389, 341] width 538 height 26
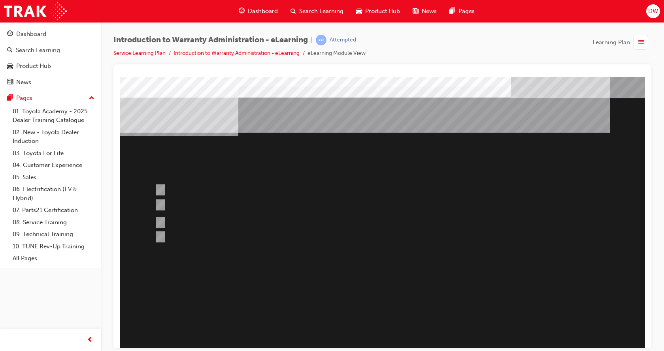
click at [504, 295] on div "" at bounding box center [312, 283] width 385 height 24
drag, startPoint x: 502, startPoint y: 291, endPoint x: 499, endPoint y: 319, distance: 28.2
click at [502, 328] on div "" at bounding box center [389, 341] width 538 height 26
drag, startPoint x: 480, startPoint y: 325, endPoint x: 457, endPoint y: 329, distance: 23.5
click at [468, 328] on div "Question 3 of 7" at bounding box center [389, 219] width 538 height 285
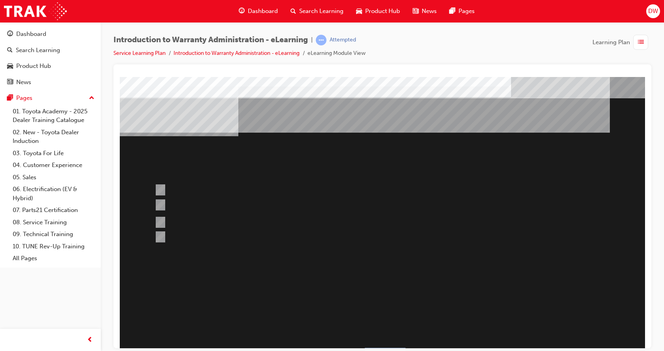
drag, startPoint x: 384, startPoint y: 332, endPoint x: 393, endPoint y: 331, distance: 9.6
click at [553, 328] on div "" at bounding box center [389, 341] width 538 height 26
click at [569, 268] on div "Question 3 of 7" at bounding box center [389, 219] width 538 height 285
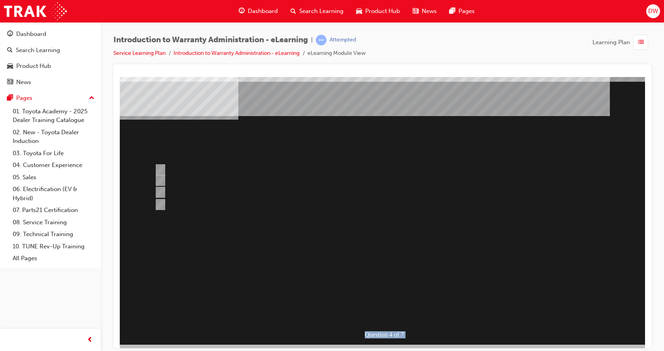
scroll to position [31, 0]
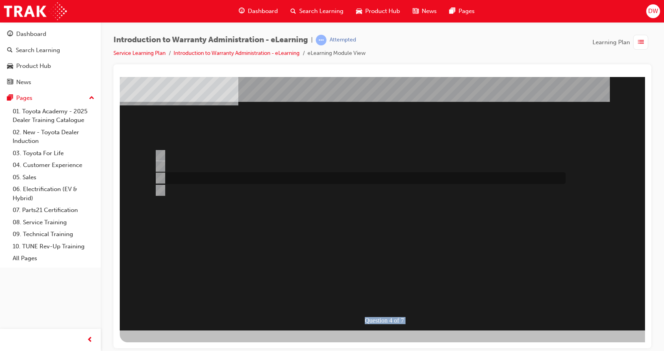
click at [361, 173] on div at bounding box center [358, 178] width 411 height 12
radio input "true"
drag, startPoint x: 159, startPoint y: 177, endPoint x: 163, endPoint y: 195, distance: 18.3
click at [159, 181] on div at bounding box center [389, 188] width 538 height 285
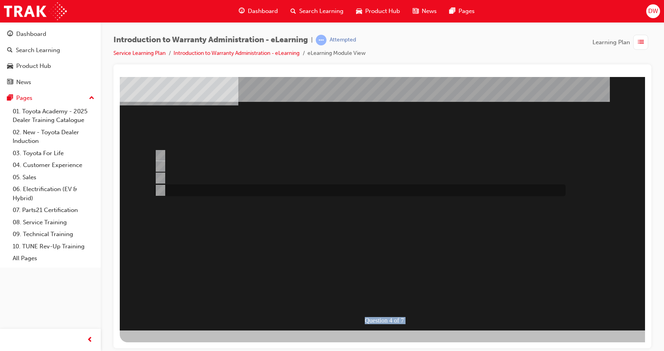
click at [161, 188] on input "Outstanding CSE (Customer Service Exercise) Reports can be run using WiNpaq." at bounding box center [159, 190] width 9 height 9
radio input "true"
click at [503, 281] on div at bounding box center [389, 188] width 538 height 285
click at [544, 255] on div "" at bounding box center [389, 262] width 538 height 33
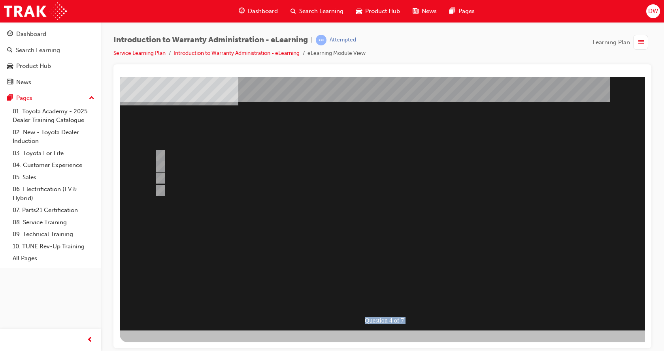
click at [536, 279] on div "" at bounding box center [389, 292] width 538 height 26
click at [555, 215] on div "Question 4 of 7" at bounding box center [389, 188] width 538 height 285
drag, startPoint x: 553, startPoint y: 282, endPoint x: 541, endPoint y: 289, distance: 14.2
click at [541, 289] on div "Question 4 of 7" at bounding box center [389, 188] width 538 height 285
drag, startPoint x: 495, startPoint y: 303, endPoint x: 450, endPoint y: 283, distance: 49.0
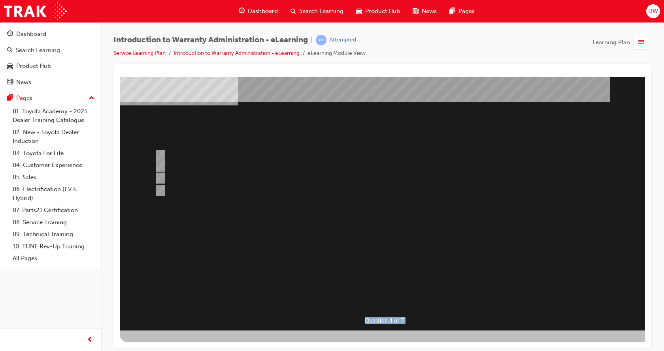
click at [487, 300] on div "Question 4 of 7" at bounding box center [389, 188] width 538 height 285
drag, startPoint x: 472, startPoint y: 246, endPoint x: 481, endPoint y: 273, distance: 28.6
click at [473, 249] on div "Question 4 of 7" at bounding box center [389, 188] width 538 height 285
drag, startPoint x: 471, startPoint y: 293, endPoint x: 444, endPoint y: 275, distance: 32.6
click at [452, 278] on div "Question 4 of 7" at bounding box center [389, 188] width 538 height 285
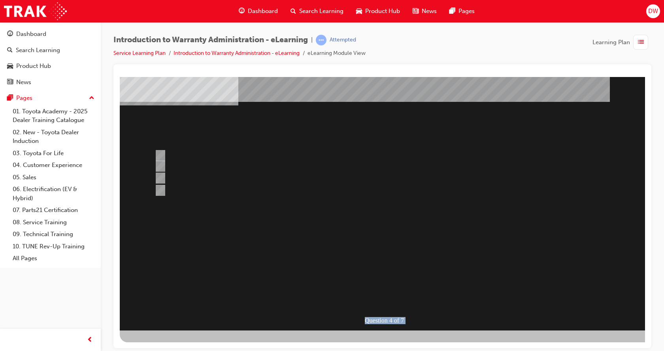
scroll to position [0, 0]
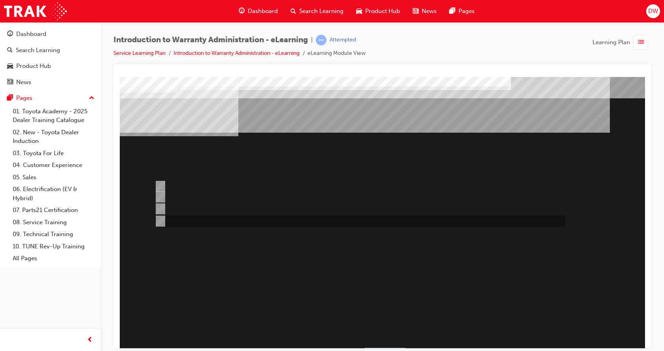
click at [161, 222] on input "> 75%" at bounding box center [159, 221] width 9 height 9
radio input "true"
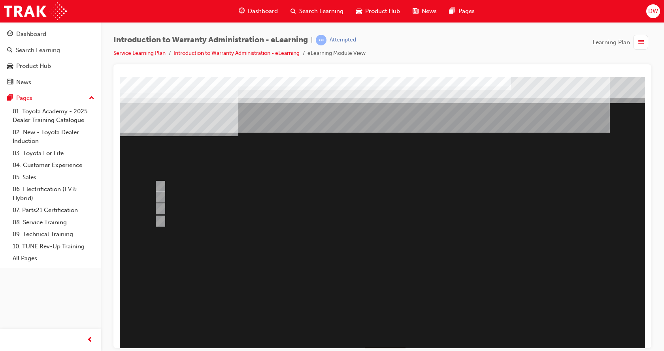
click at [161, 183] on div at bounding box center [389, 219] width 538 height 285
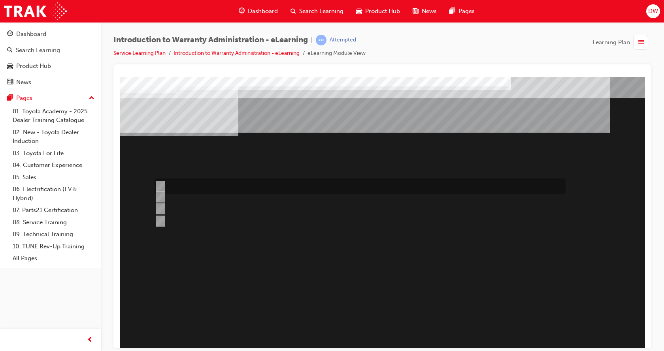
click at [165, 188] on div at bounding box center [358, 186] width 411 height 15
radio input "true"
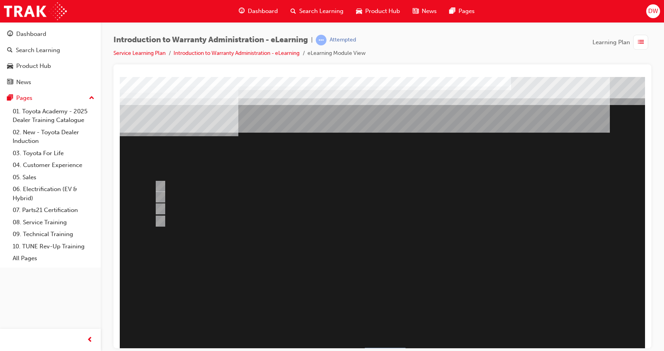
drag, startPoint x: 524, startPoint y: 271, endPoint x: 521, endPoint y: 268, distance: 4.2
click at [524, 272] on div at bounding box center [389, 219] width 538 height 285
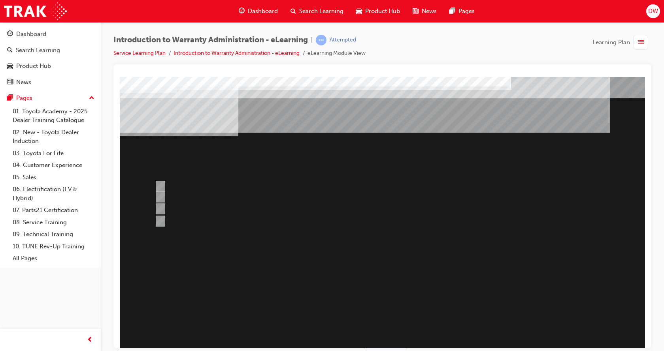
click at [521, 268] on div "Question 5 of 7" at bounding box center [389, 219] width 538 height 285
click at [172, 197] on div at bounding box center [358, 198] width 411 height 12
radio input "true"
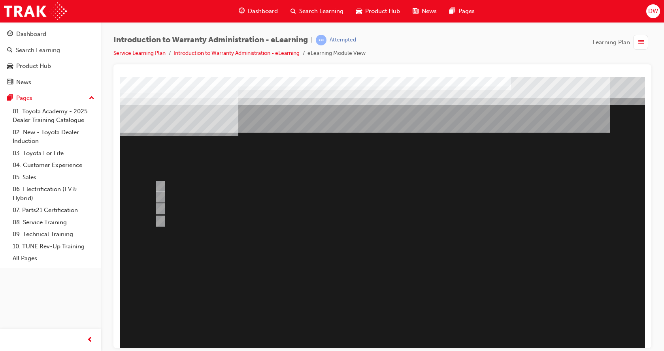
click at [397, 327] on div at bounding box center [389, 219] width 538 height 285
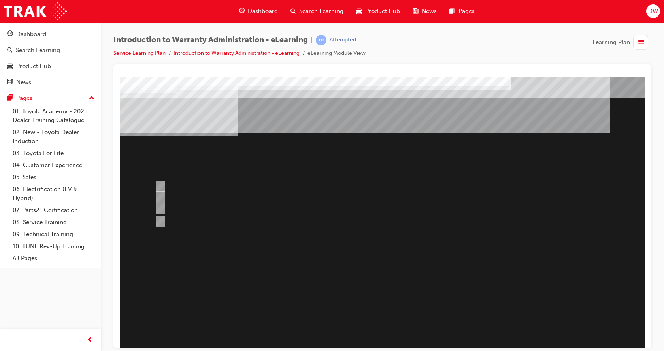
click at [487, 310] on div "" at bounding box center [389, 323] width 538 height 26
click at [554, 261] on div "Question 6 of 7" at bounding box center [389, 219] width 538 height 285
click at [583, 310] on div "" at bounding box center [389, 323] width 538 height 26
drag, startPoint x: 584, startPoint y: 328, endPoint x: 489, endPoint y: 277, distance: 107.7
click at [553, 304] on div "Question 6 of 7" at bounding box center [389, 219] width 538 height 285
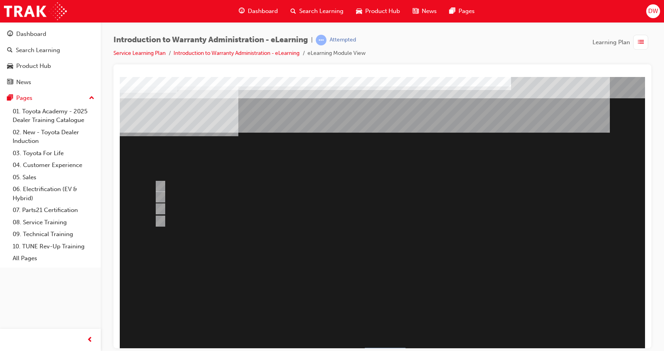
drag, startPoint x: 489, startPoint y: 277, endPoint x: 475, endPoint y: 275, distance: 14.4
click at [476, 274] on div "Question 6 of 7" at bounding box center [389, 219] width 538 height 285
click at [471, 280] on div "Question 6 of 7" at bounding box center [389, 219] width 538 height 285
drag, startPoint x: 520, startPoint y: 297, endPoint x: 531, endPoint y: 275, distance: 24.4
click at [520, 310] on div "" at bounding box center [389, 323] width 538 height 26
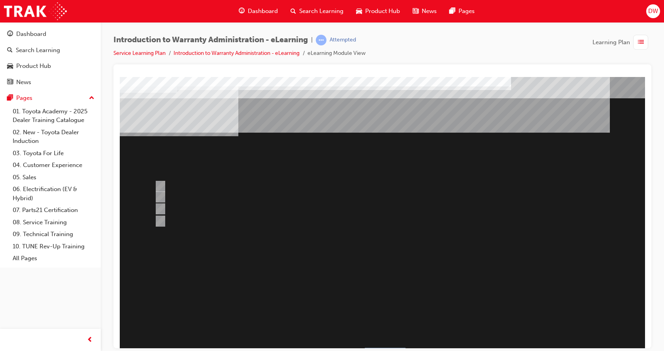
drag, startPoint x: 537, startPoint y: 242, endPoint x: 541, endPoint y: 280, distance: 37.9
click at [536, 243] on div "Question 6 of 7" at bounding box center [389, 219] width 538 height 285
click at [544, 310] on div "" at bounding box center [389, 323] width 538 height 26
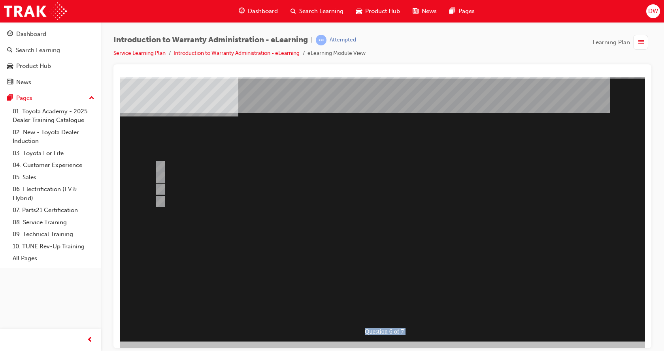
scroll to position [31, 0]
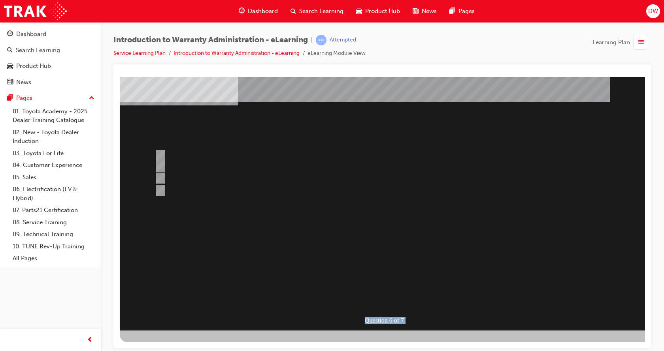
click at [559, 201] on div "Question 6 of 7" at bounding box center [389, 188] width 538 height 285
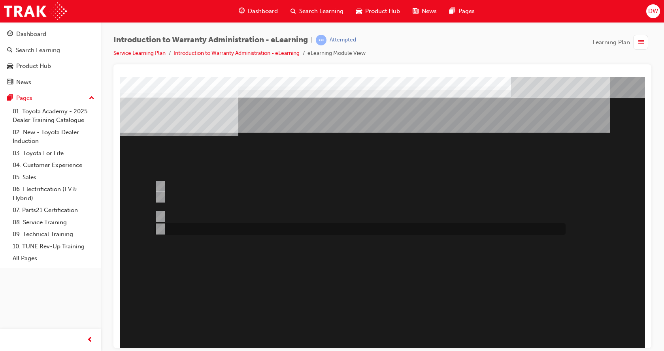
click at [485, 230] on div at bounding box center [358, 229] width 411 height 12
radio input "true"
click at [156, 184] on input "The WPPM is to be used as a guide only and Dealers can adjudicate independently." at bounding box center [159, 186] width 9 height 9
radio input "true"
click at [163, 198] on input "The WPPM contains Warranty Policies & Procedures relating to all aspects of the…" at bounding box center [159, 197] width 9 height 9
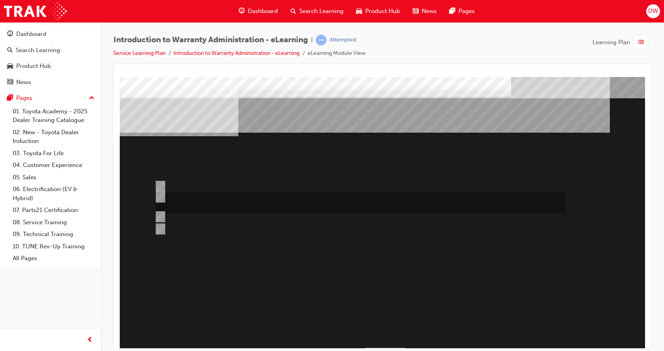
radio input "true"
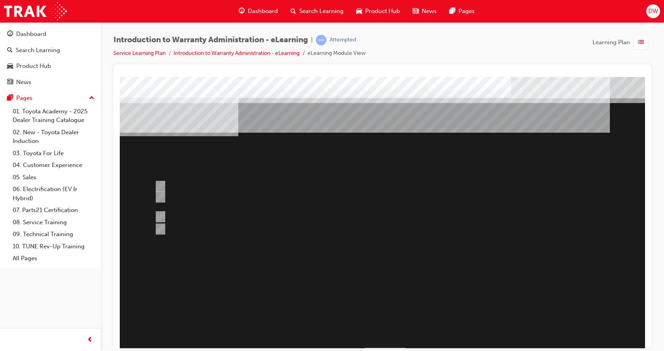
drag, startPoint x: 159, startPoint y: 184, endPoint x: 195, endPoint y: 219, distance: 49.5
click at [160, 185] on div at bounding box center [389, 219] width 538 height 285
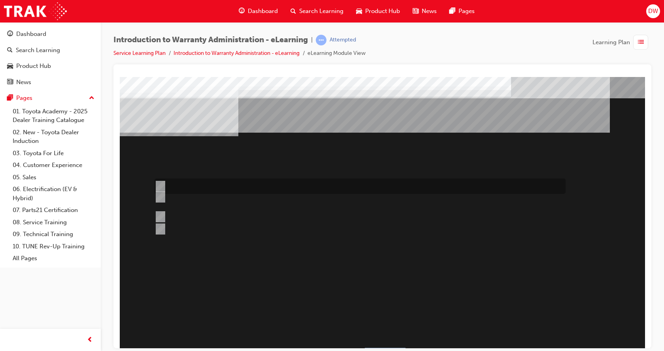
click at [161, 183] on input "The WPPM is to be used as a guide only and Dealers can adjudicate independently." at bounding box center [159, 186] width 9 height 9
radio input "true"
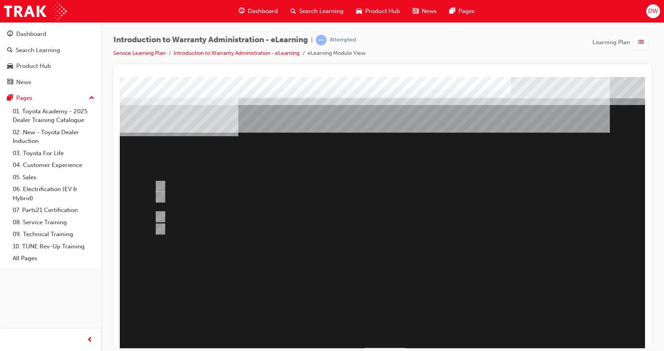
click at [481, 311] on div at bounding box center [389, 219] width 538 height 285
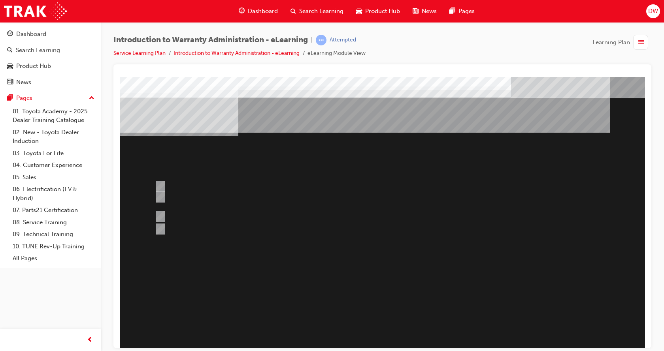
click at [492, 320] on div "" at bounding box center [389, 333] width 538 height 26
click at [466, 271] on div "Question 7 of 7" at bounding box center [389, 219] width 538 height 285
drag, startPoint x: 482, startPoint y: 263, endPoint x: 494, endPoint y: 263, distance: 12.7
click at [494, 263] on div "Question 7 of 7" at bounding box center [389, 219] width 538 height 285
click at [495, 263] on div "Question 7 of 7" at bounding box center [389, 219] width 538 height 285
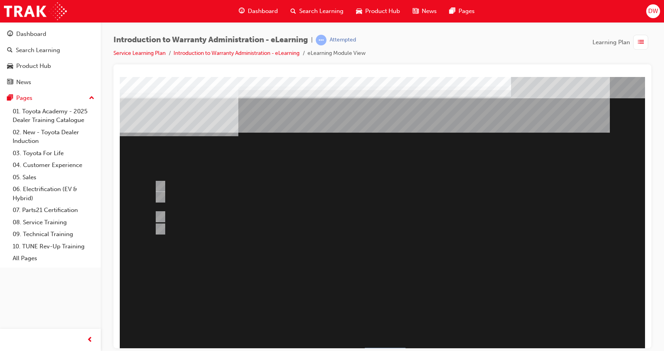
drag, startPoint x: 496, startPoint y: 264, endPoint x: 493, endPoint y: 260, distance: 5.3
click at [493, 260] on div "Question 7 of 7" at bounding box center [389, 219] width 538 height 285
click at [494, 268] on div "Question 7 of 7" at bounding box center [389, 219] width 538 height 285
click at [496, 320] on div "" at bounding box center [389, 333] width 538 height 26
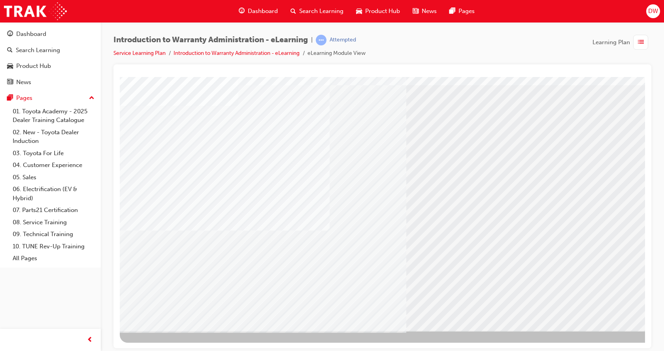
scroll to position [31, 0]
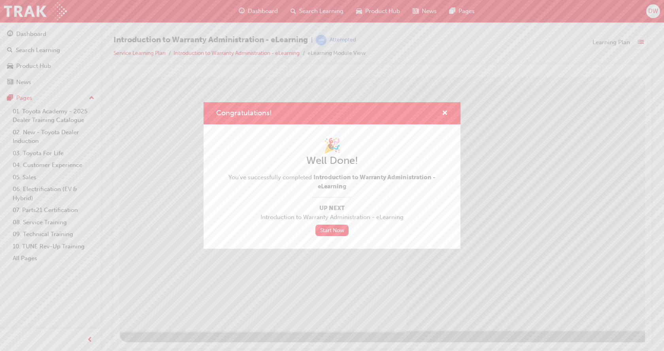
click at [441, 113] on div "Congratulations!" at bounding box center [442, 114] width 12 height 10
click at [436, 106] on div "Congratulations!" at bounding box center [332, 113] width 257 height 23
click at [445, 111] on span "cross-icon" at bounding box center [445, 113] width 6 height 7
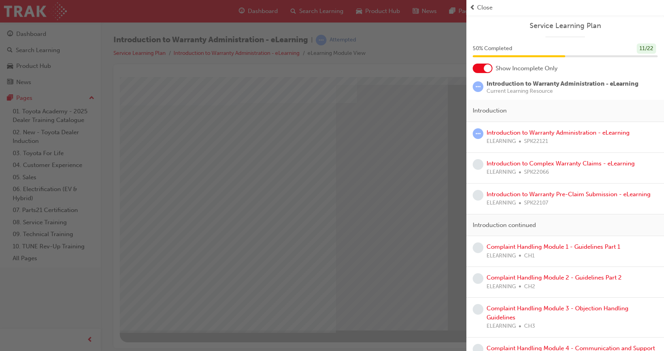
scroll to position [0, 0]
click at [493, 67] on div "Show Incomplete Only" at bounding box center [566, 68] width 198 height 9
click at [491, 69] on div at bounding box center [488, 68] width 8 height 8
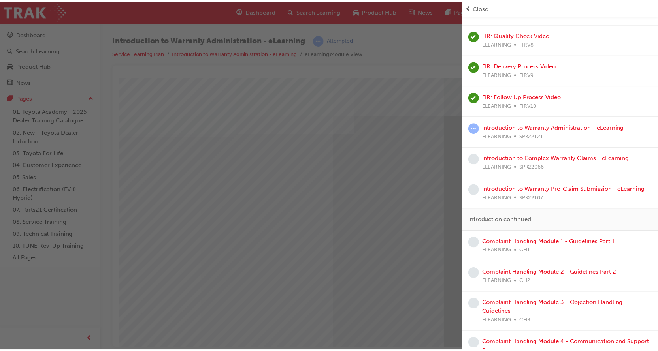
scroll to position [395, 0]
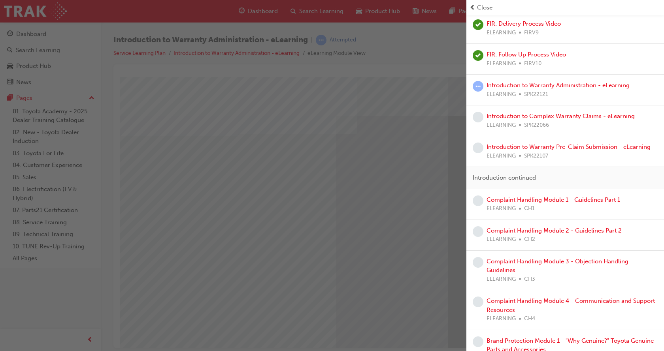
click at [398, 51] on div "button" at bounding box center [233, 175] width 467 height 351
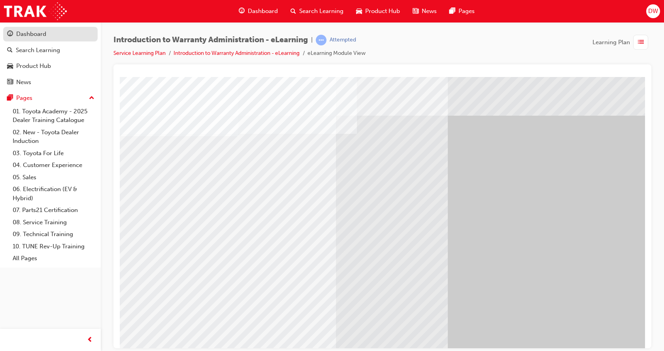
click at [45, 34] on div "Dashboard" at bounding box center [31, 34] width 30 height 9
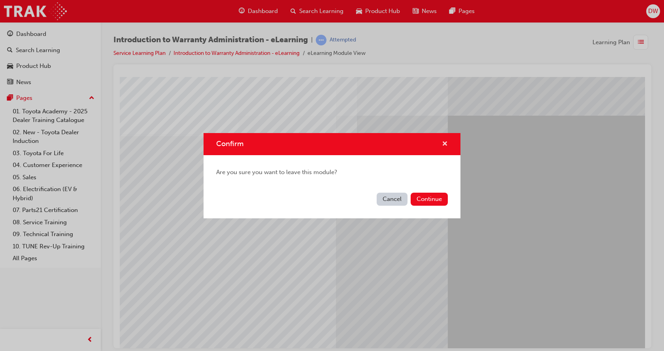
click at [448, 144] on div "Confirm" at bounding box center [332, 144] width 257 height 23
click at [447, 145] on span "cross-icon" at bounding box center [445, 144] width 6 height 7
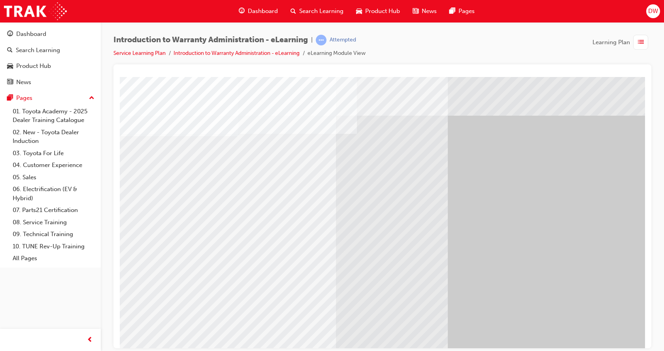
click at [38, 32] on div "Dashboard" at bounding box center [31, 34] width 30 height 9
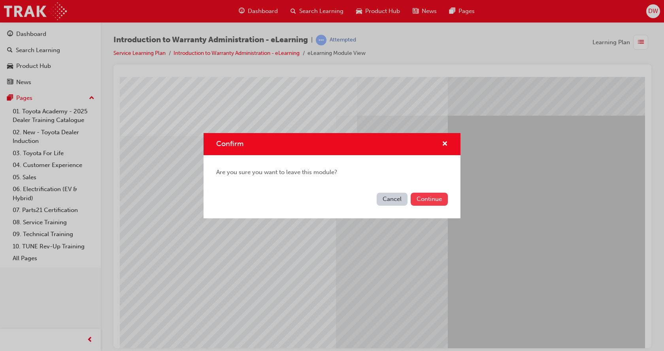
click at [438, 204] on button "Continue" at bounding box center [429, 199] width 37 height 13
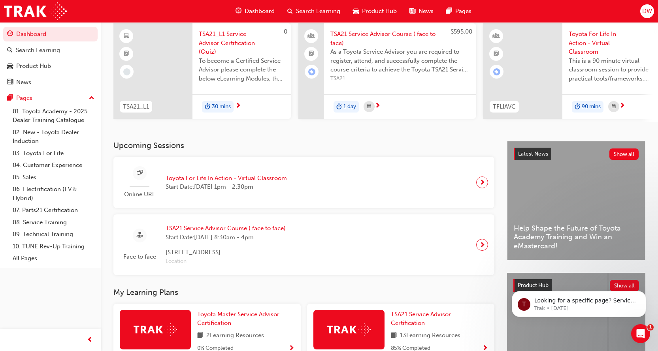
scroll to position [41, 0]
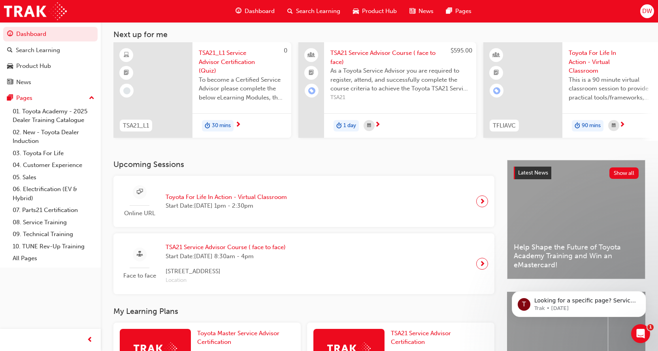
click at [376, 6] on div "Product Hub" at bounding box center [375, 11] width 57 height 16
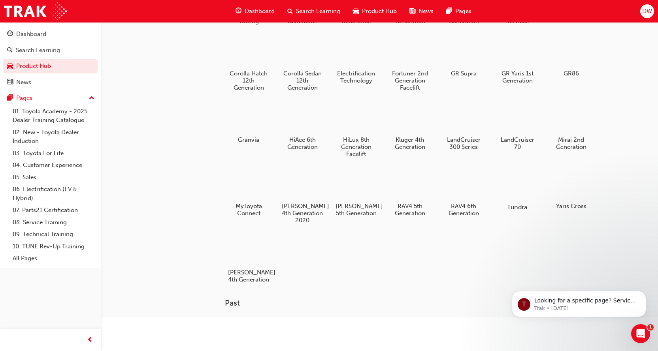
scroll to position [62, 0]
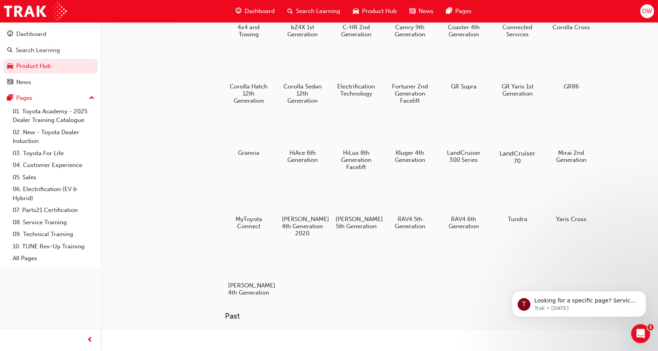
click at [523, 144] on div at bounding box center [517, 131] width 44 height 32
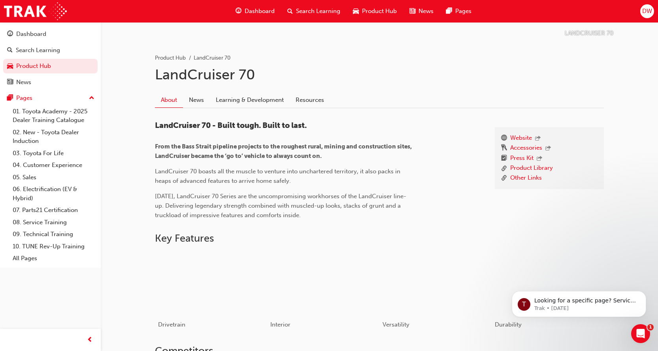
scroll to position [158, 0]
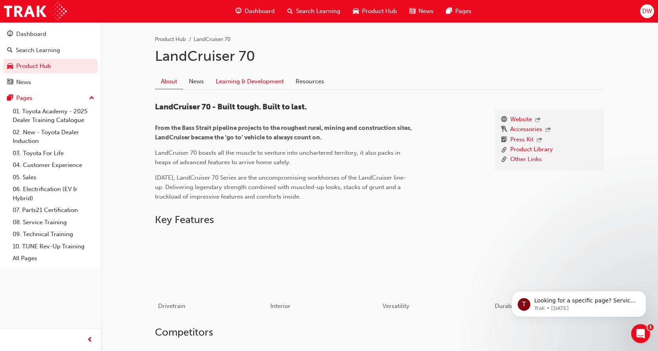
click at [250, 77] on link "Learning & Development" at bounding box center [250, 81] width 80 height 15
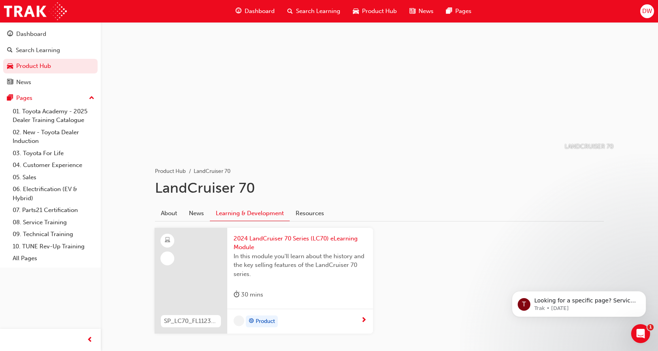
scroll to position [66, 0]
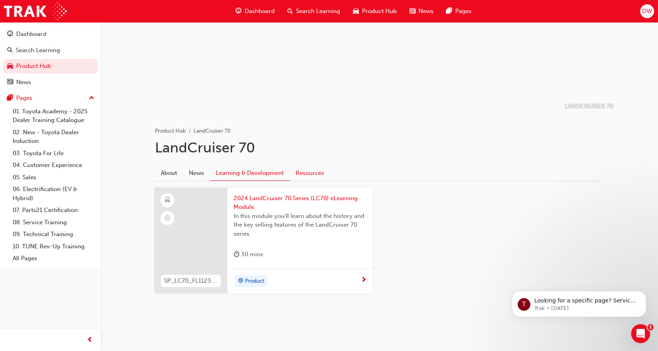
click at [307, 172] on link "Resources" at bounding box center [310, 173] width 40 height 15
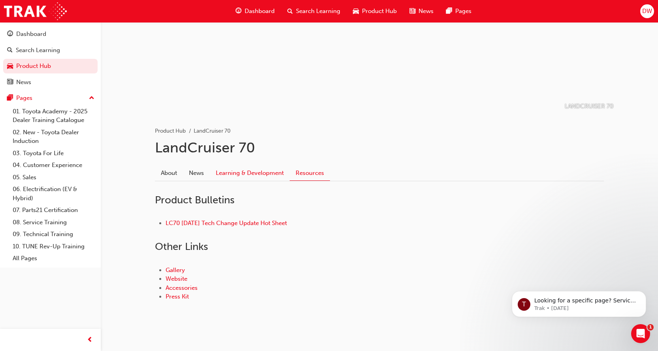
click at [259, 177] on link "Learning & Development" at bounding box center [250, 173] width 80 height 15
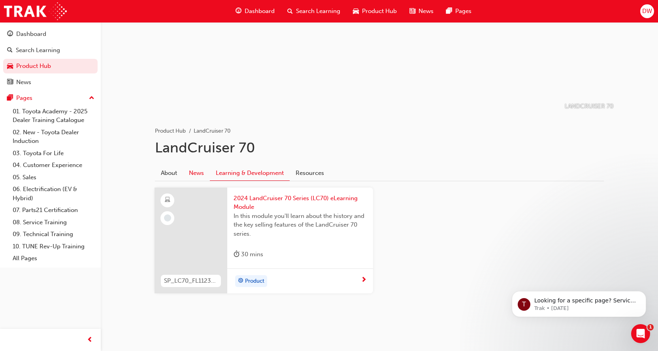
click at [202, 176] on link "News" at bounding box center [196, 173] width 27 height 15
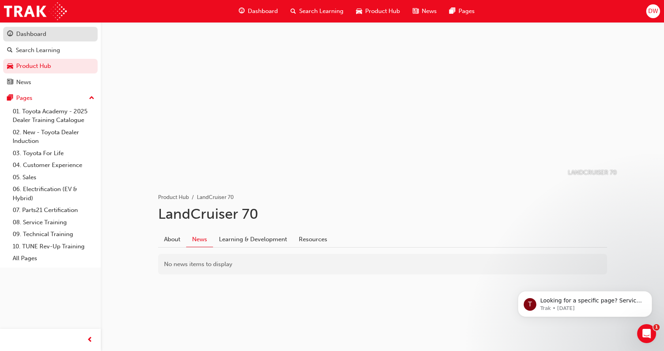
click at [39, 36] on div "Dashboard" at bounding box center [31, 34] width 30 height 9
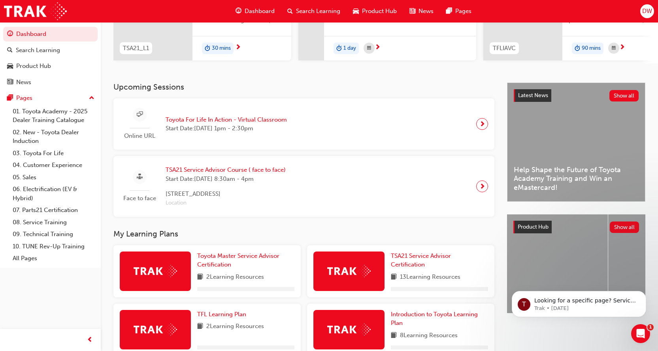
scroll to position [224, 0]
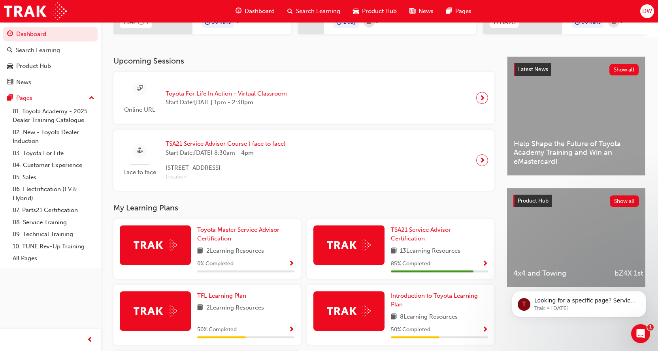
click at [402, 155] on div "Face to face TSA21 Service Advisor Course ( face to face) Start Date: Tue 28 Oc…" at bounding box center [304, 160] width 368 height 48
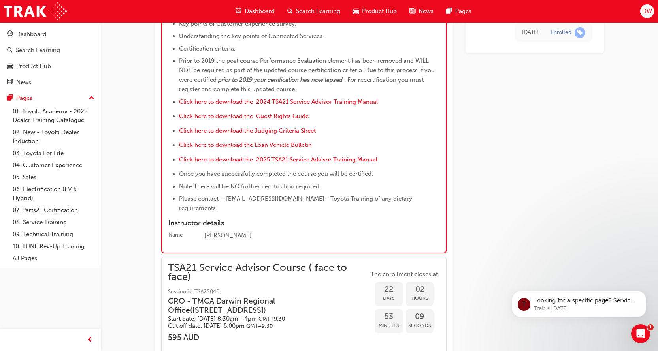
scroll to position [1186, 0]
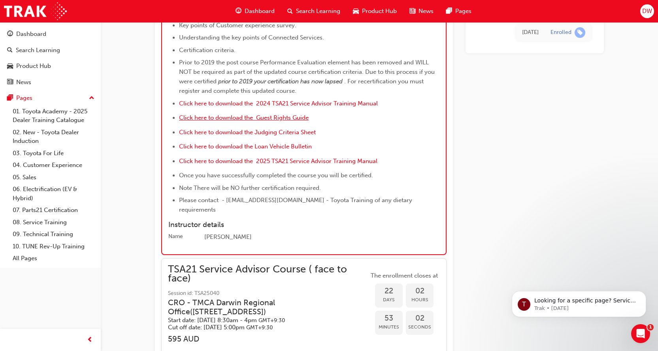
click at [273, 114] on span "Click here to download the Guest Rights Guide" at bounding box center [244, 117] width 130 height 7
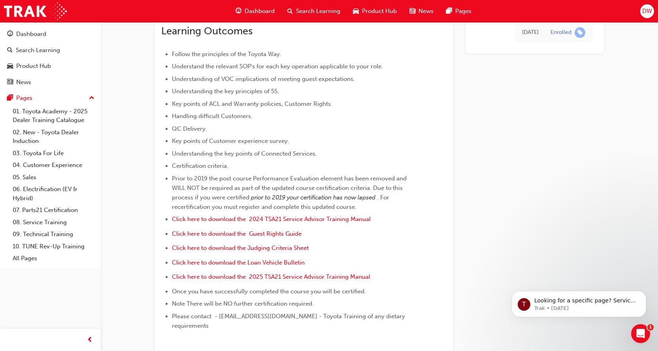
scroll to position [53, 0]
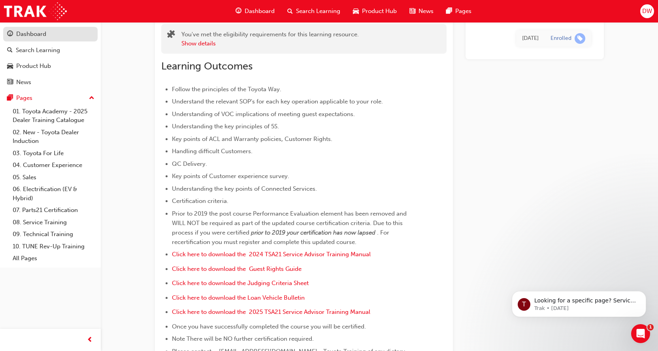
click at [34, 38] on div "Dashboard" at bounding box center [31, 34] width 30 height 9
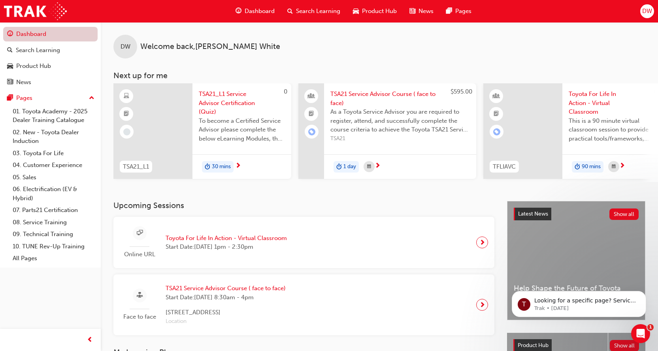
click at [50, 27] on link "Dashboard" at bounding box center [50, 34] width 94 height 15
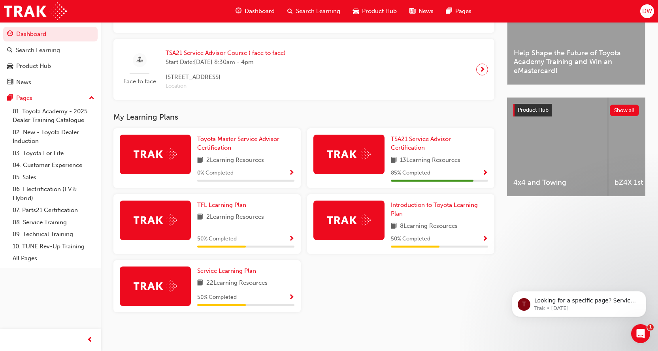
scroll to position [237, 0]
